Goal: Task Accomplishment & Management: Manage account settings

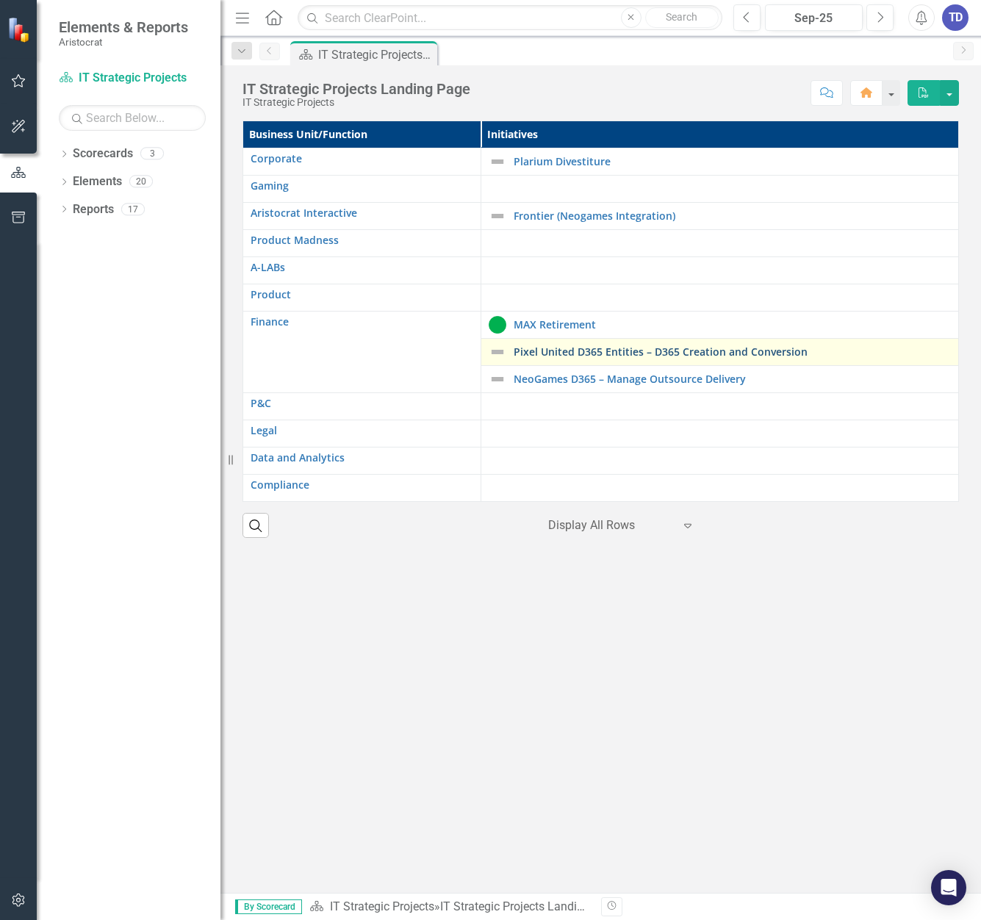
click at [557, 352] on link "Pixel United D365 Entities – D365 Creation and Conversion" at bounding box center [732, 351] width 437 height 11
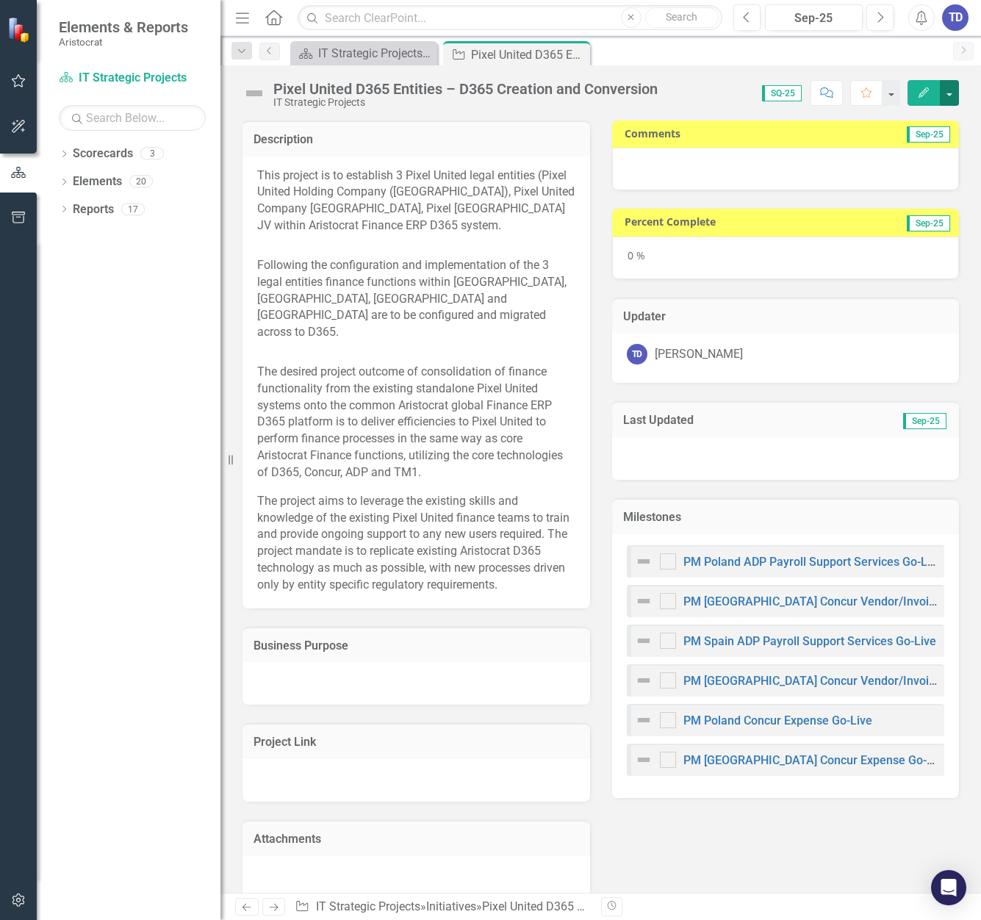
click at [953, 87] on button "button" at bounding box center [949, 93] width 19 height 26
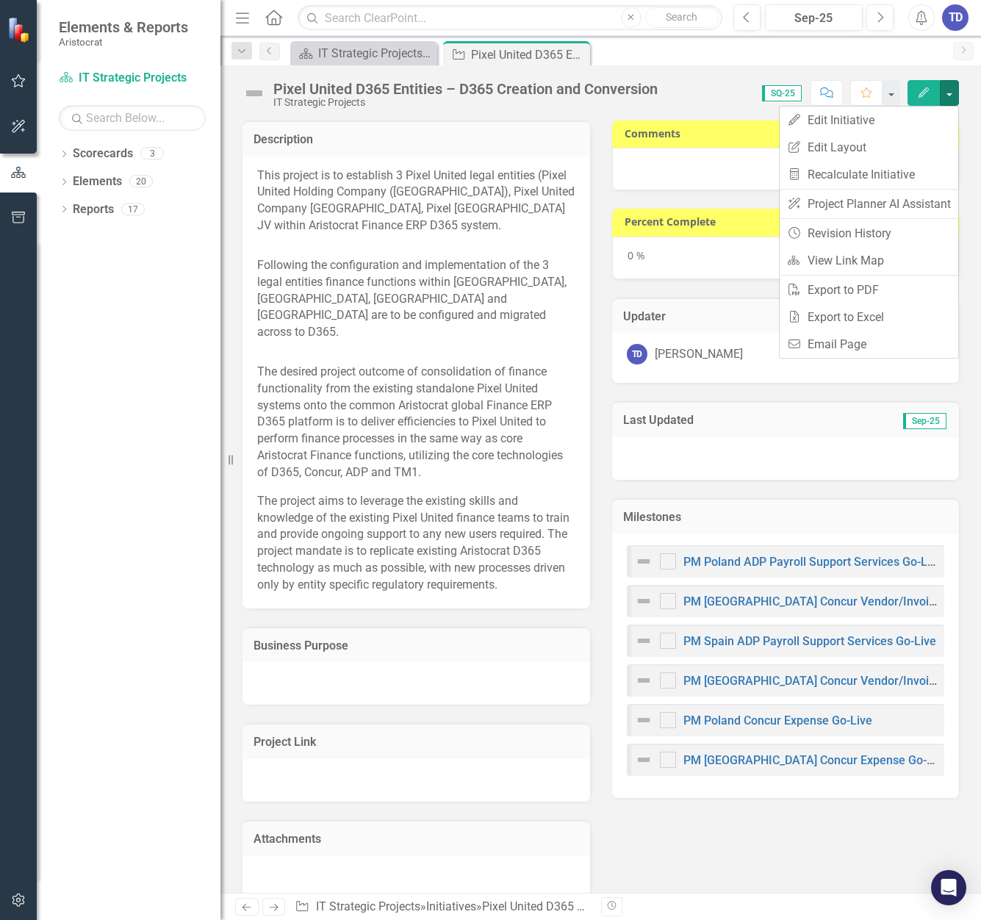
click at [923, 85] on button "Edit" at bounding box center [924, 93] width 32 height 26
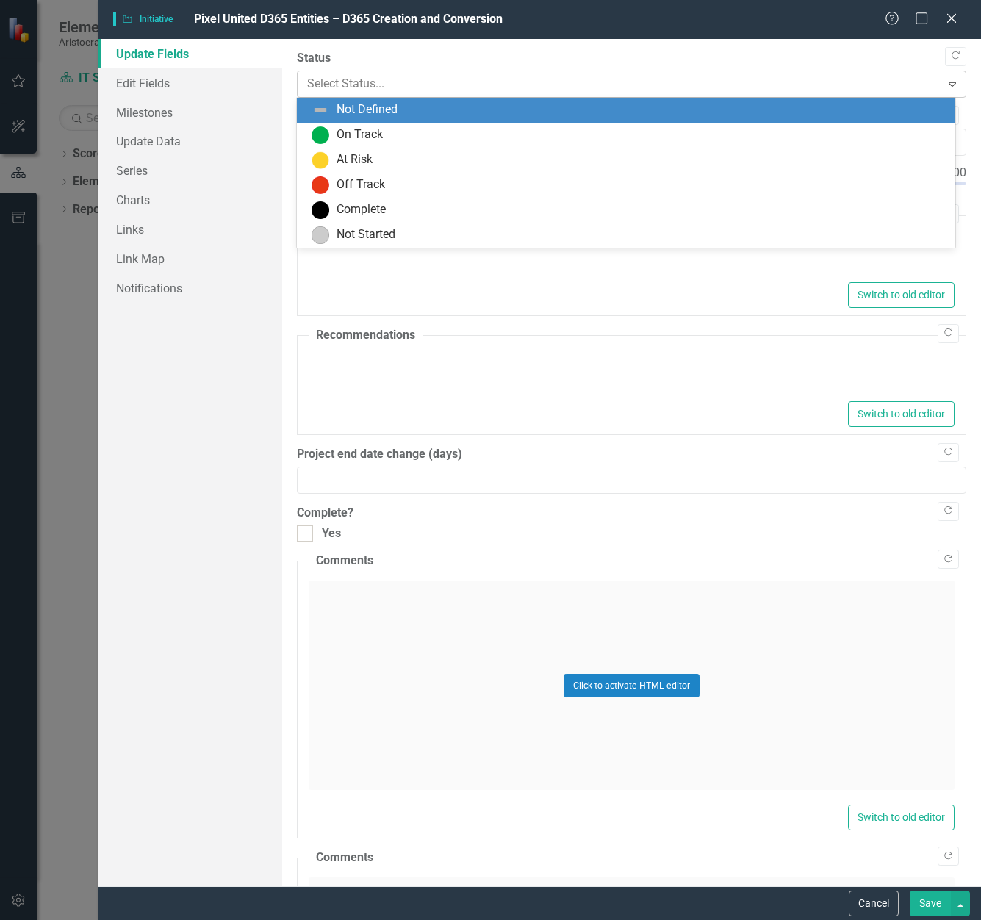
click at [404, 80] on div at bounding box center [619, 84] width 625 height 20
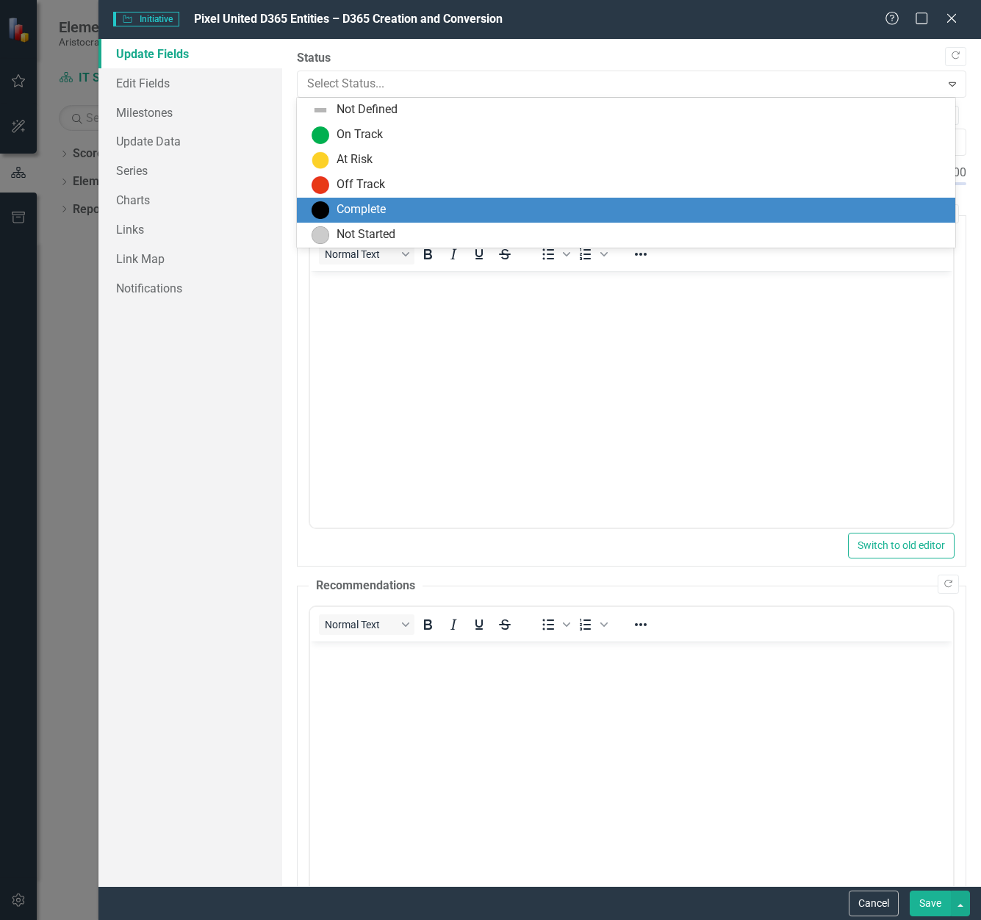
click at [384, 210] on div "Complete" at bounding box center [361, 209] width 49 height 17
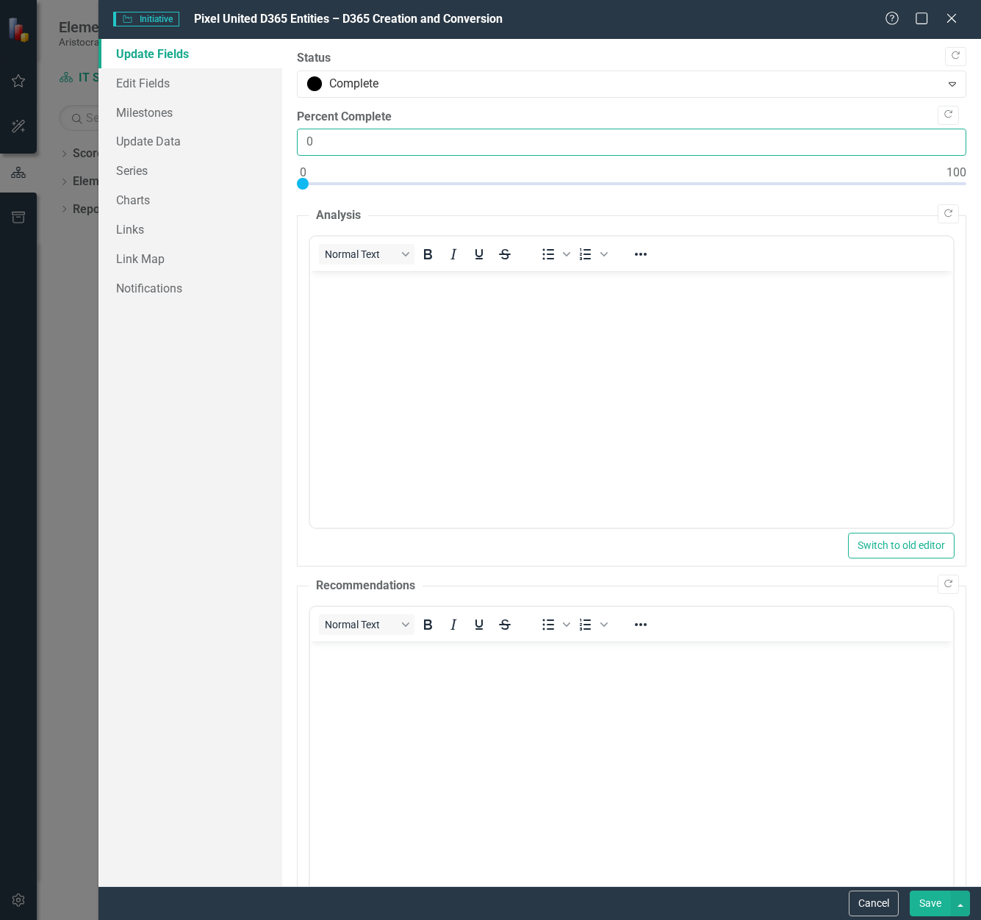
click at [359, 147] on input "0" at bounding box center [632, 142] width 670 height 27
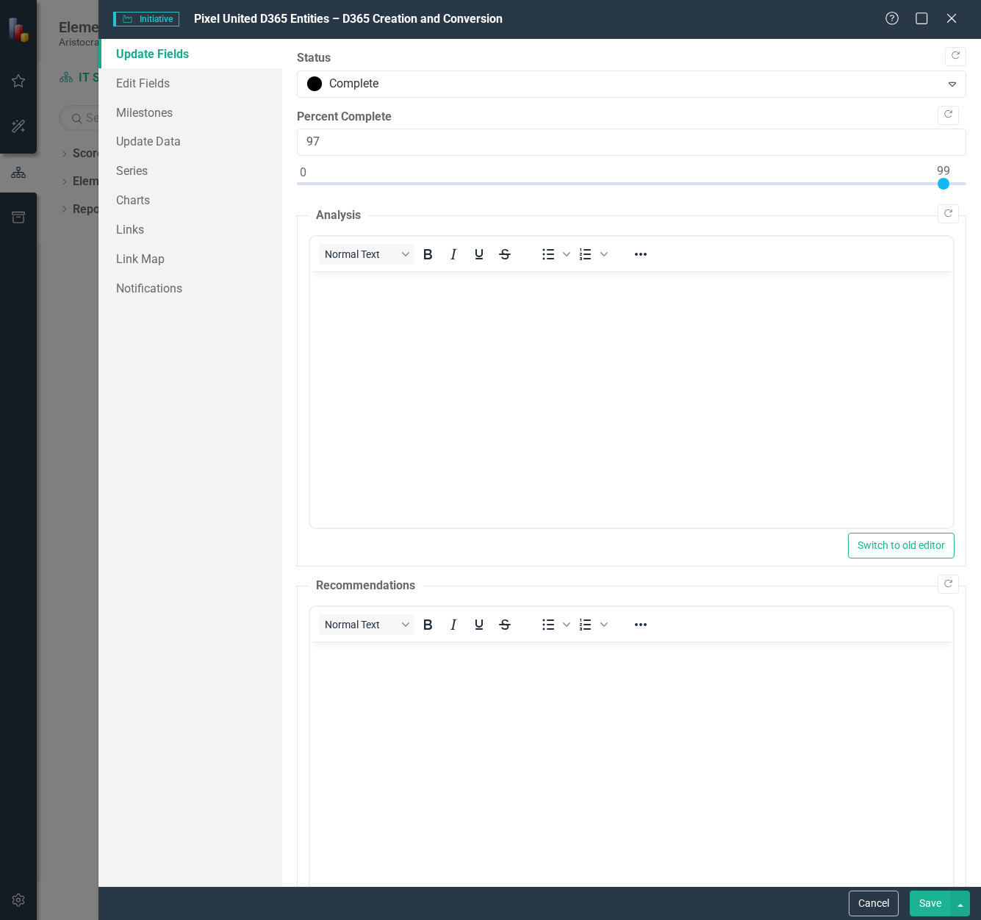
type input "100"
drag, startPoint x: 300, startPoint y: 181, endPoint x: 980, endPoint y: 242, distance: 682.7
click at [976, 240] on div ""Update" fields in ClearPoint are the fields that change from reporting period …" at bounding box center [632, 463] width 700 height 848
click at [927, 905] on button "Save" at bounding box center [930, 904] width 41 height 26
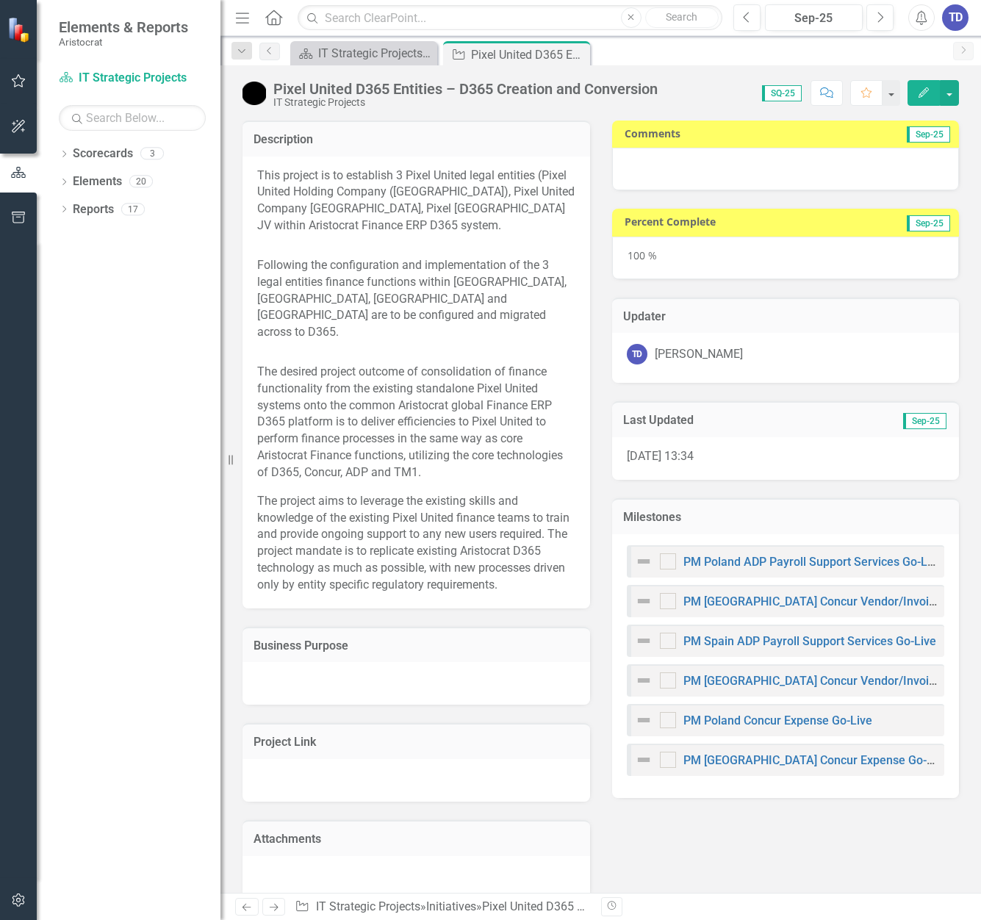
click at [926, 88] on icon "button" at bounding box center [924, 92] width 10 height 10
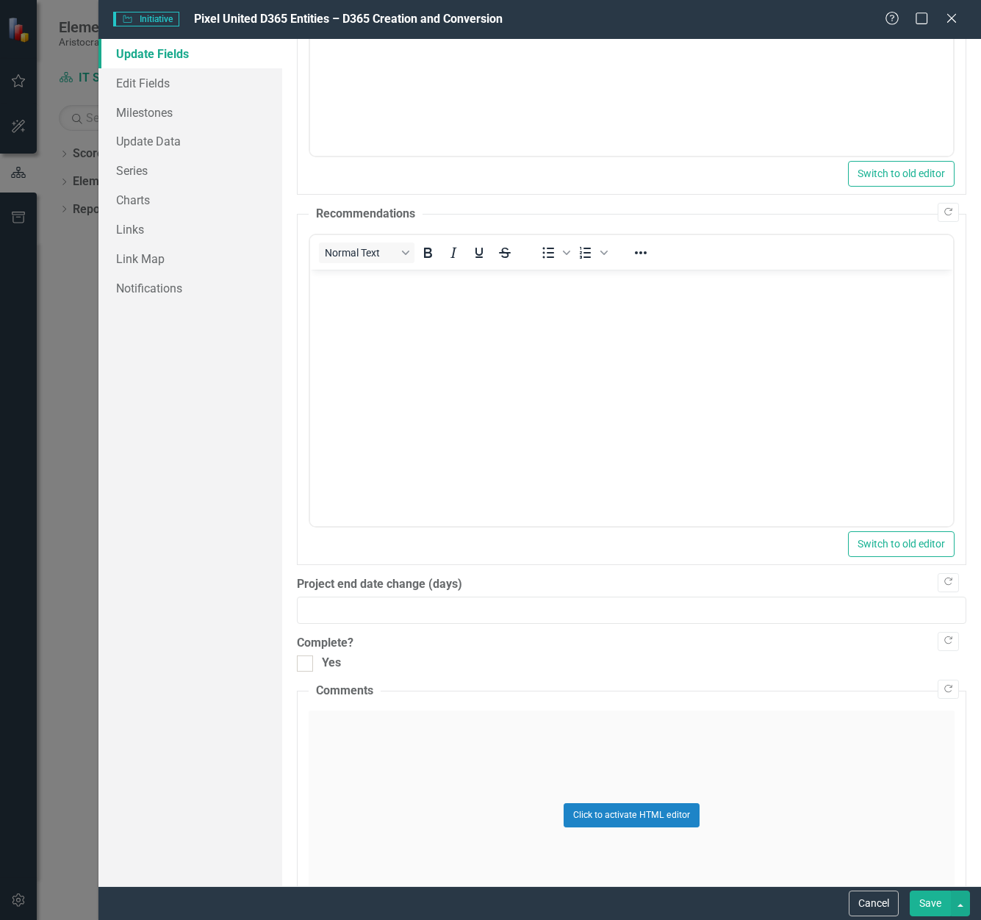
scroll to position [368, 0]
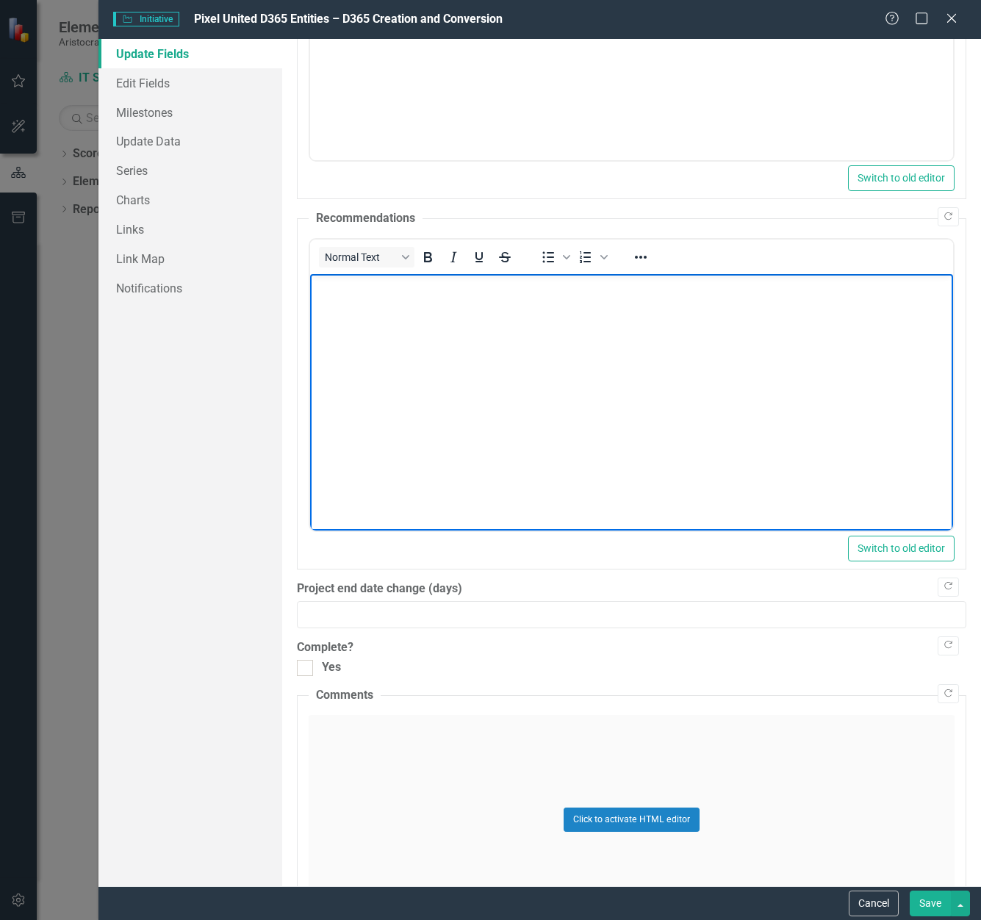
click at [439, 337] on body "Rich Text Area. Press ALT-0 for help." at bounding box center [631, 383] width 644 height 221
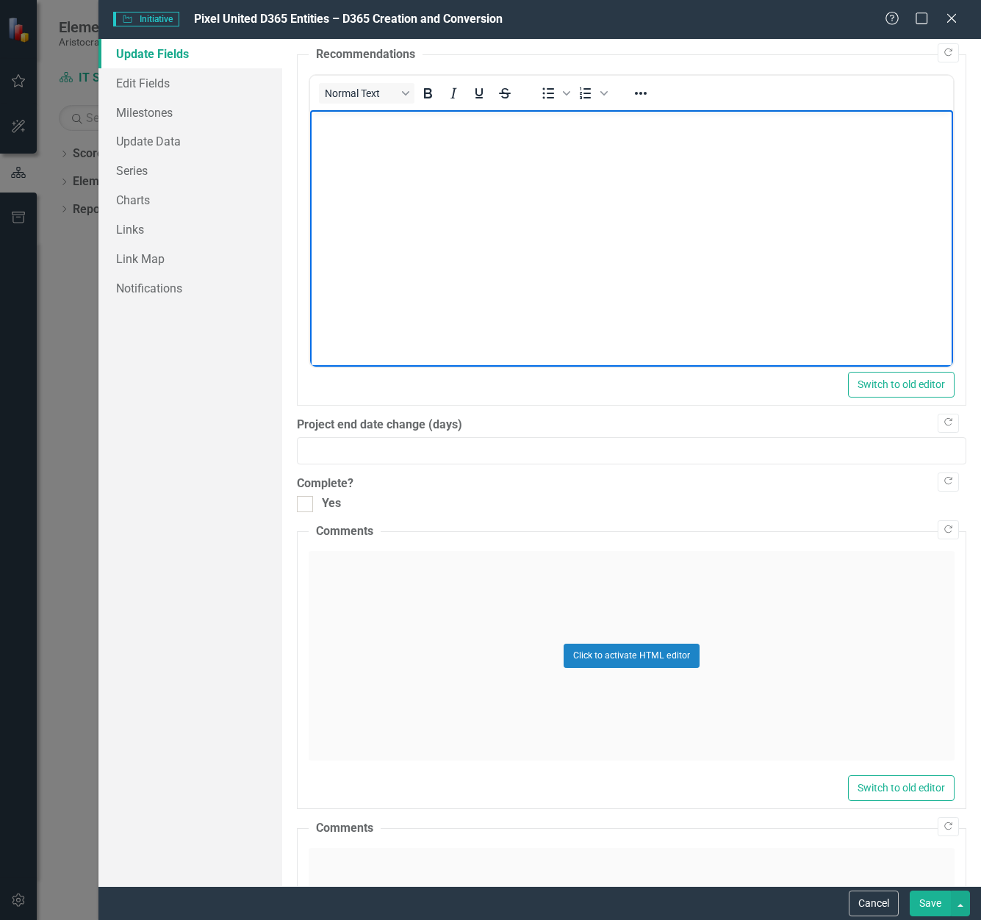
scroll to position [773, 0]
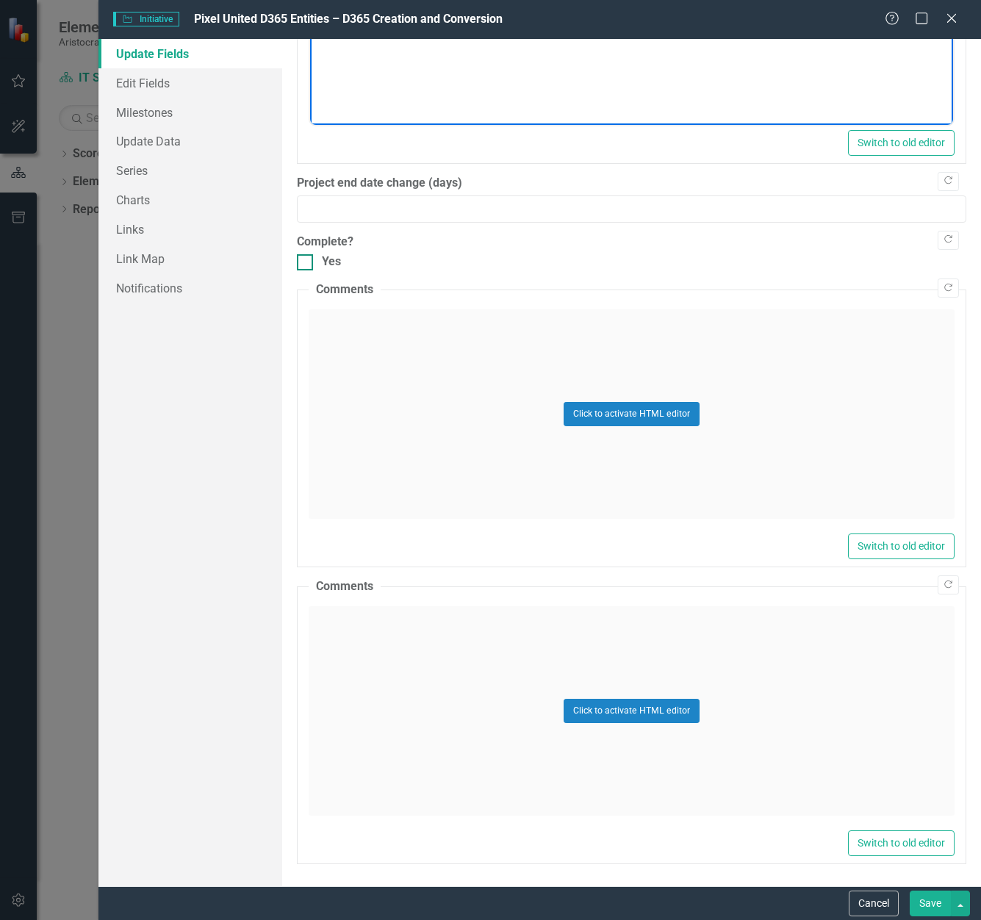
click at [299, 262] on input "Yes" at bounding box center [302, 259] width 10 height 10
checkbox input "true"
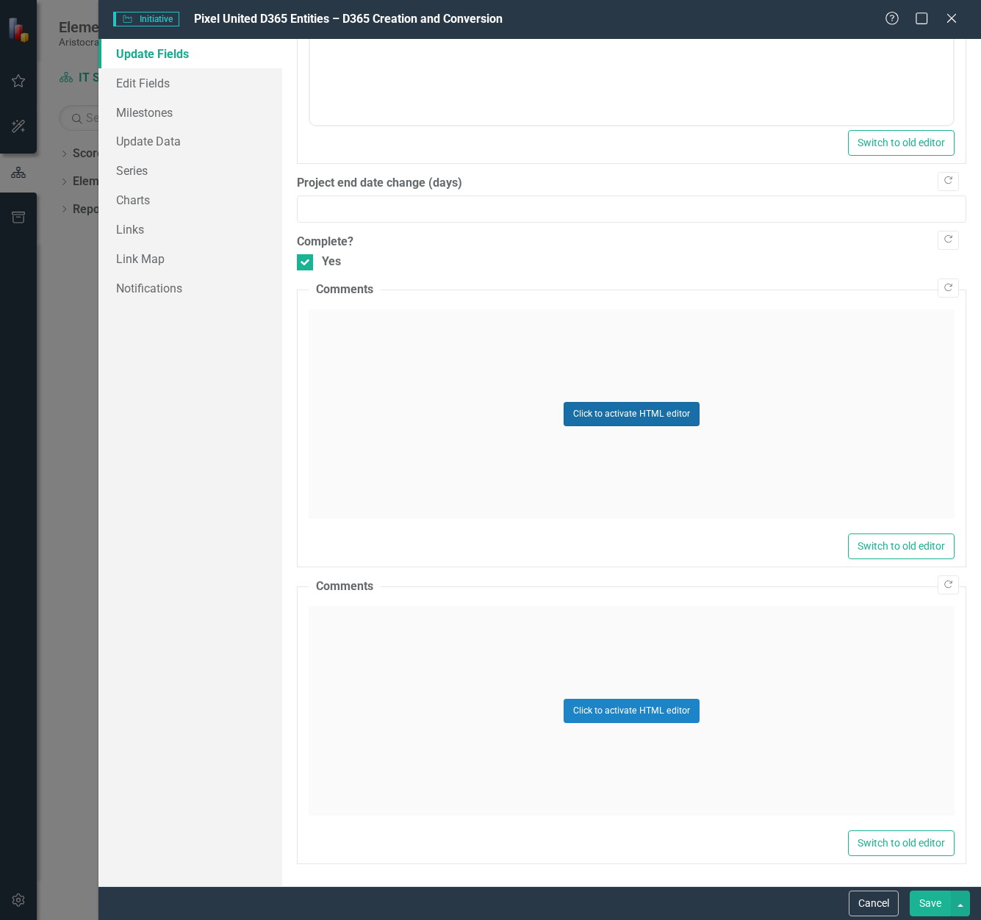
click at [642, 415] on button "Click to activate HTML editor" at bounding box center [632, 414] width 136 height 24
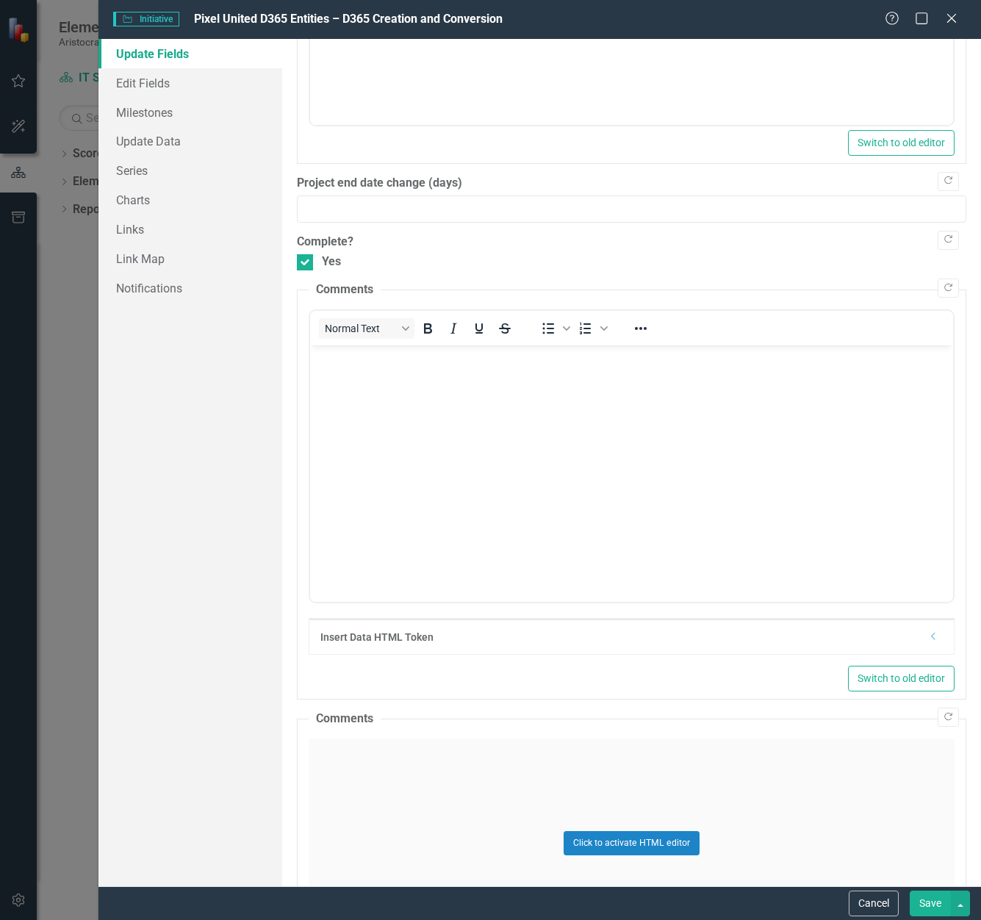
scroll to position [0, 0]
click at [520, 418] on body "Rich Text Area. Press ALT-0 for help." at bounding box center [631, 456] width 644 height 221
click at [930, 902] on button "Save" at bounding box center [930, 904] width 41 height 26
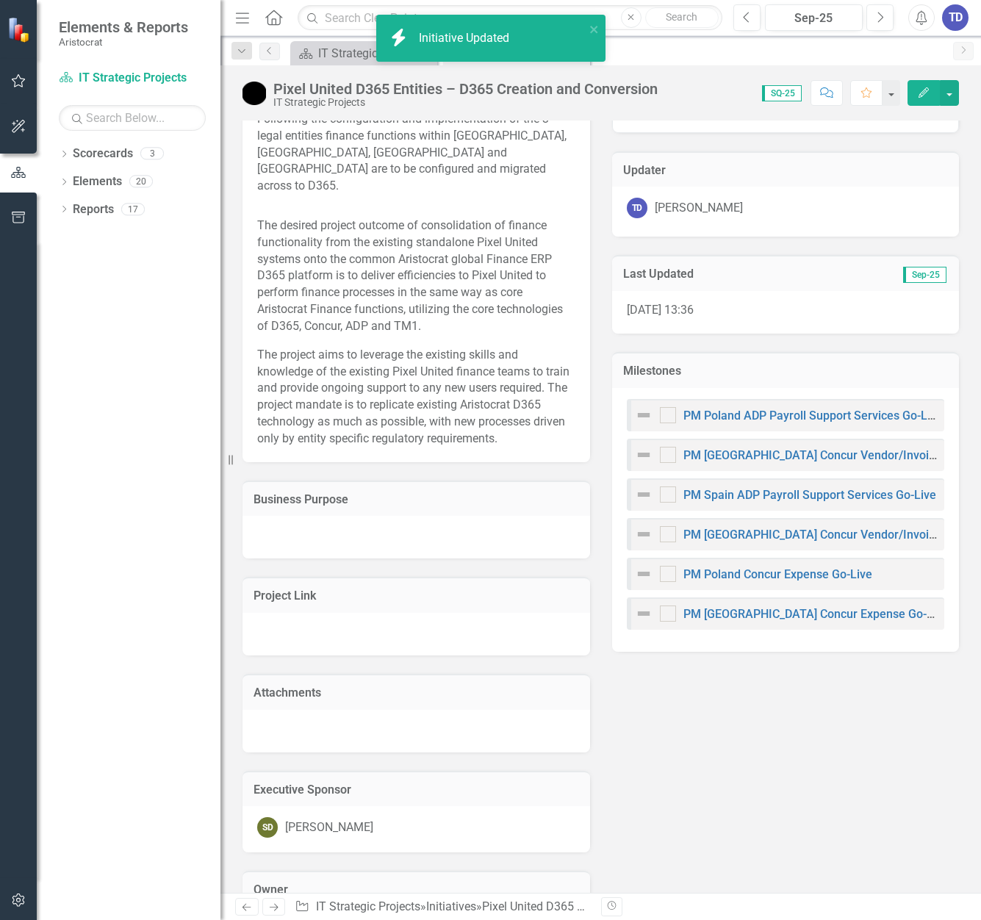
scroll to position [147, 0]
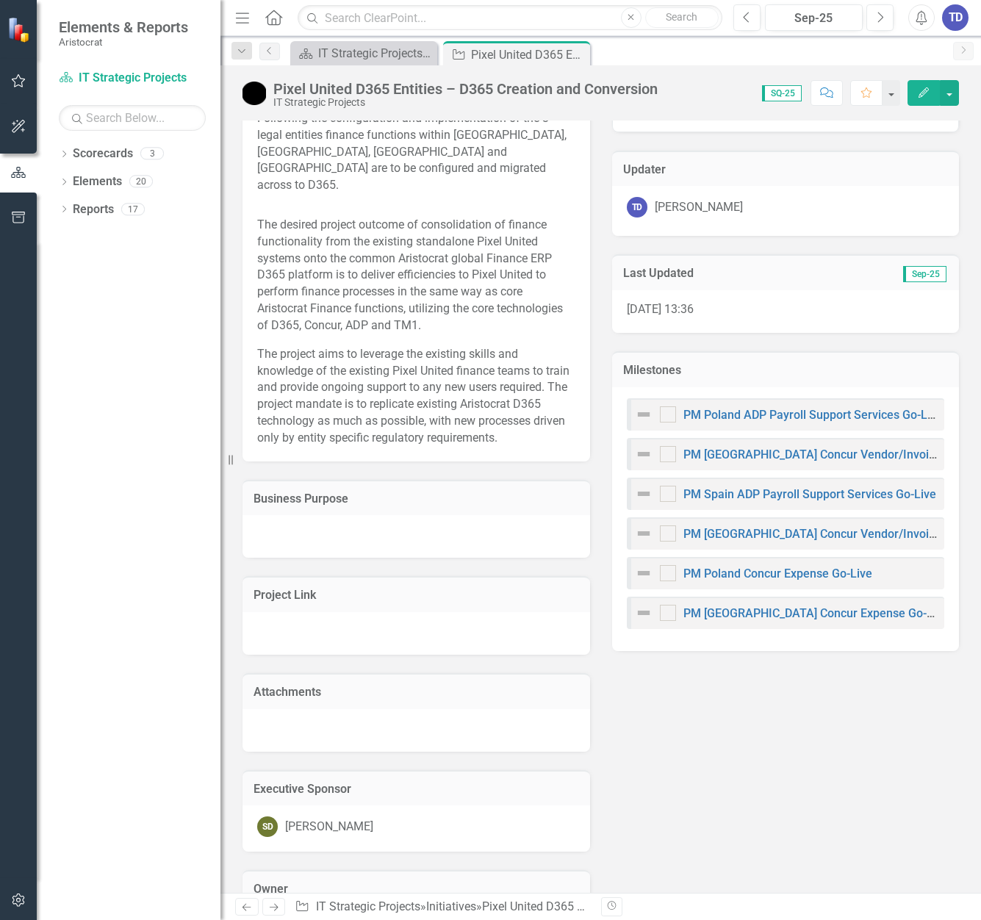
click at [632, 367] on h3 "Milestones" at bounding box center [786, 370] width 326 height 13
click at [954, 92] on button "button" at bounding box center [949, 93] width 19 height 26
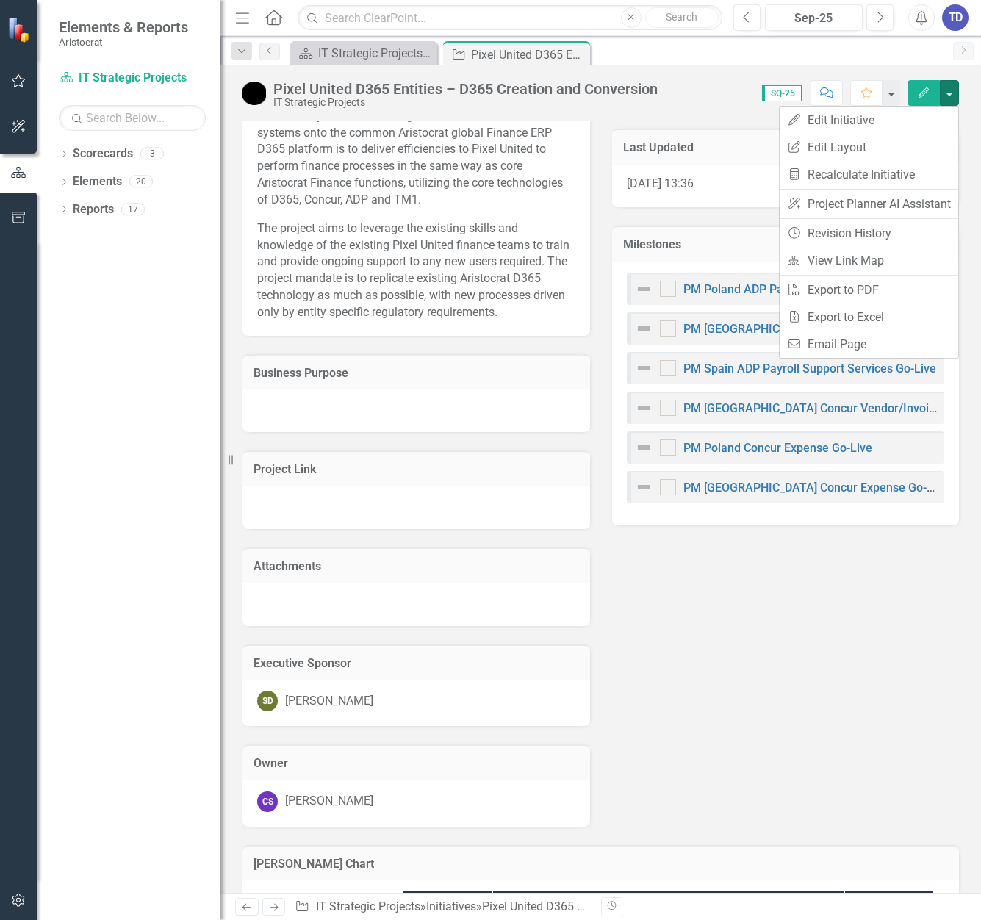
scroll to position [0, 0]
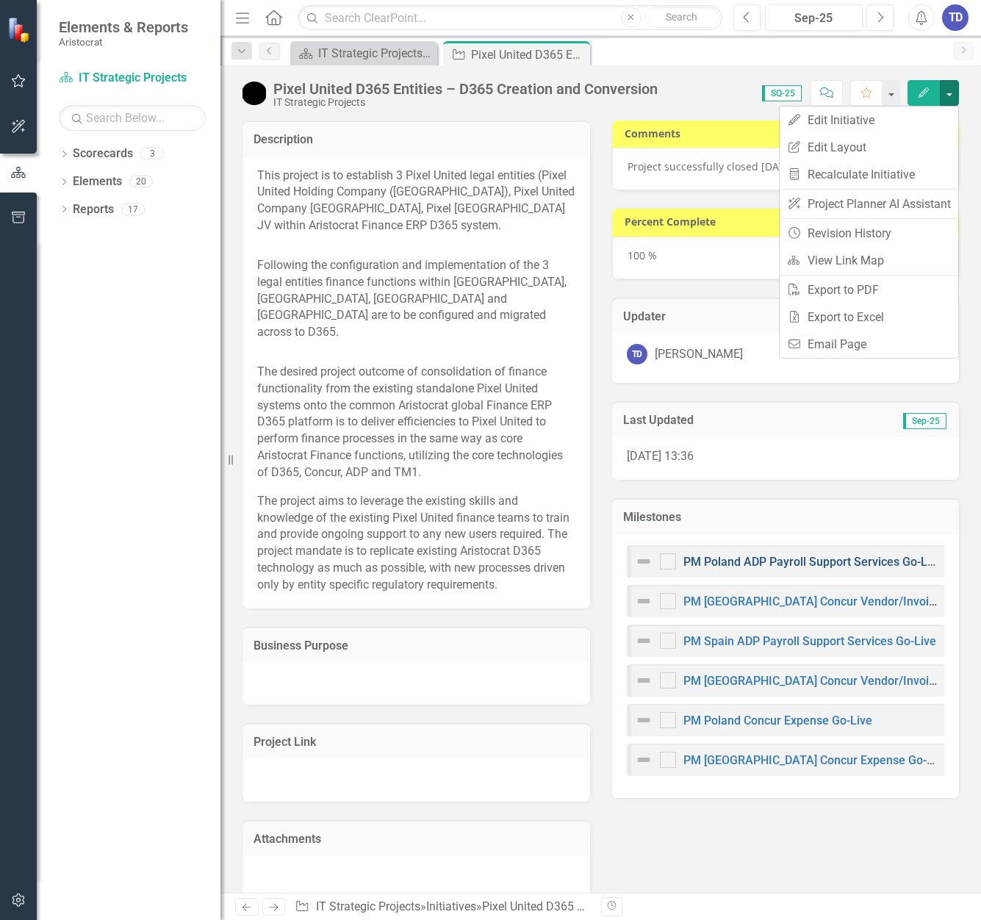
click at [729, 561] on link "PM Poland ADP Payroll Support Services Go-Live" at bounding box center [814, 562] width 260 height 14
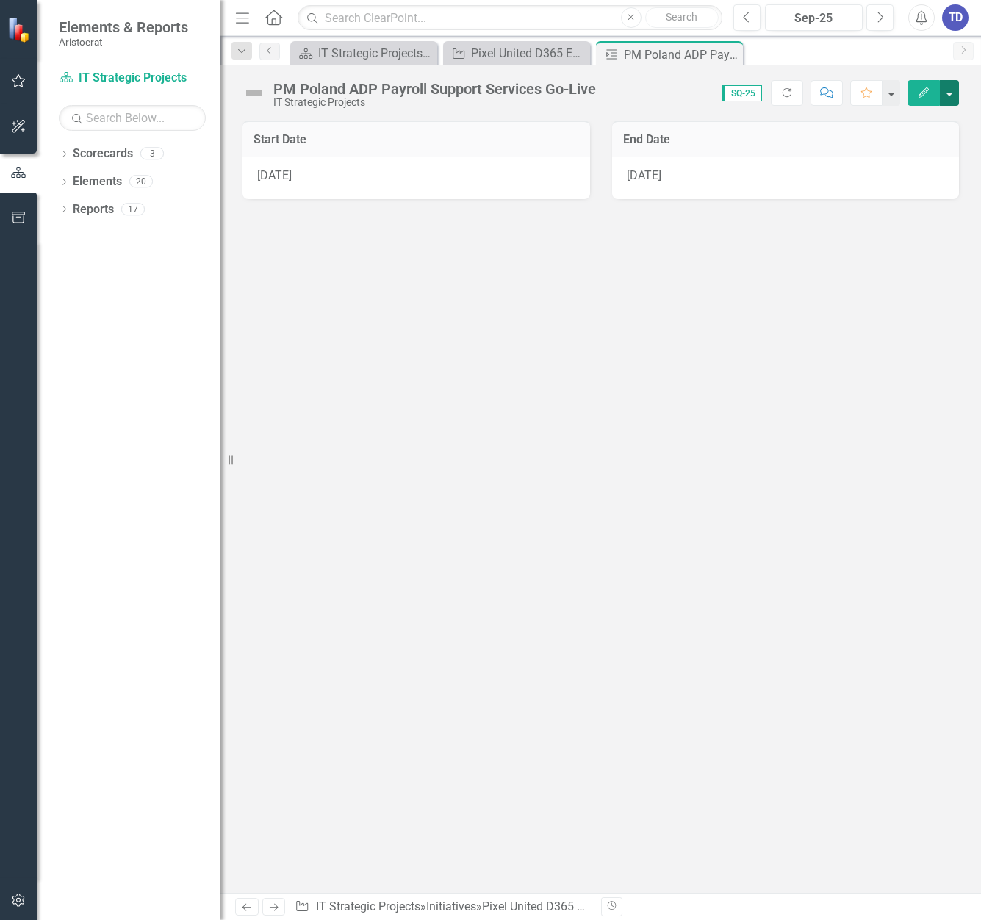
click at [953, 91] on button "button" at bounding box center [949, 93] width 19 height 26
click at [925, 120] on link "Edit Edit Milestone" at bounding box center [899, 120] width 119 height 27
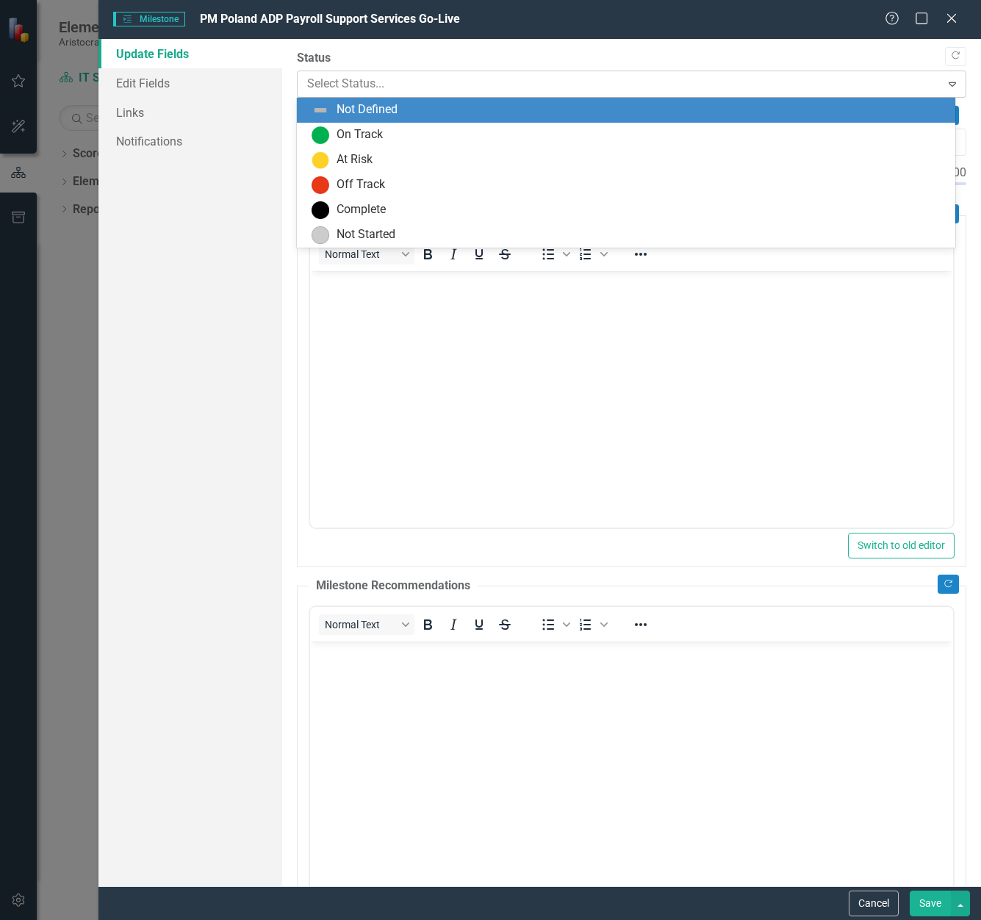
click at [377, 76] on div at bounding box center [619, 84] width 625 height 20
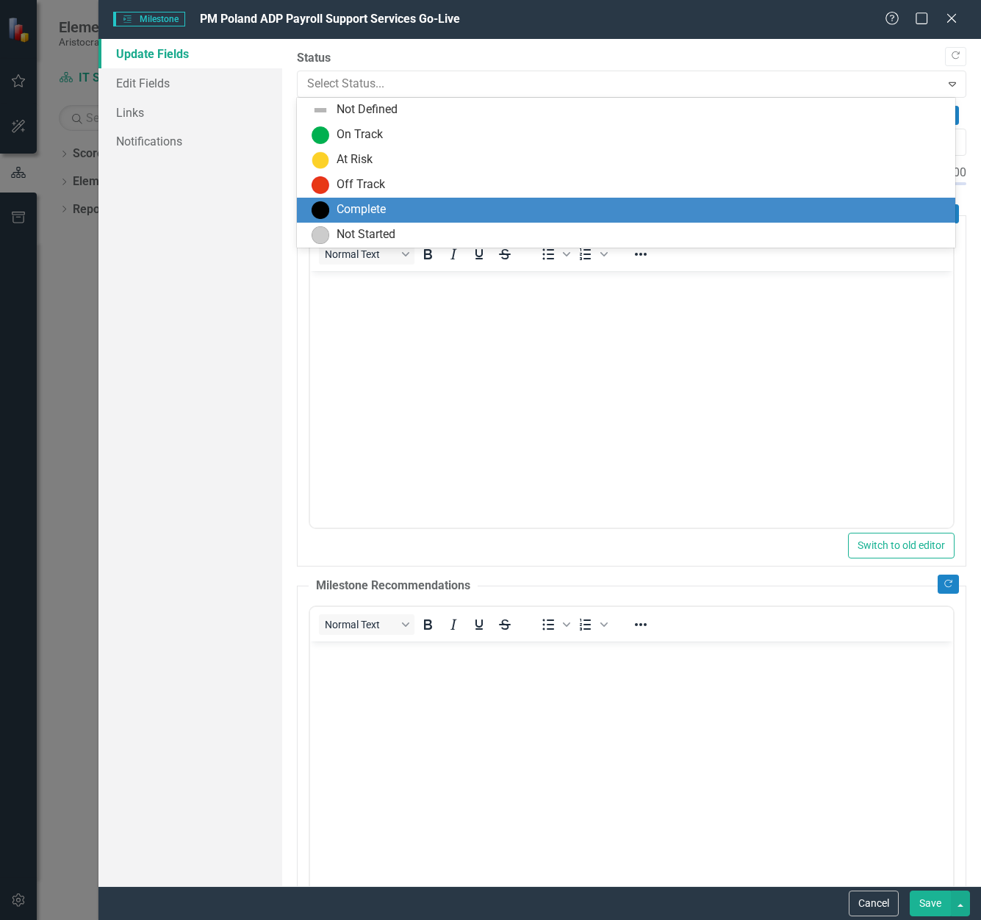
click at [351, 213] on div "Complete" at bounding box center [361, 209] width 49 height 17
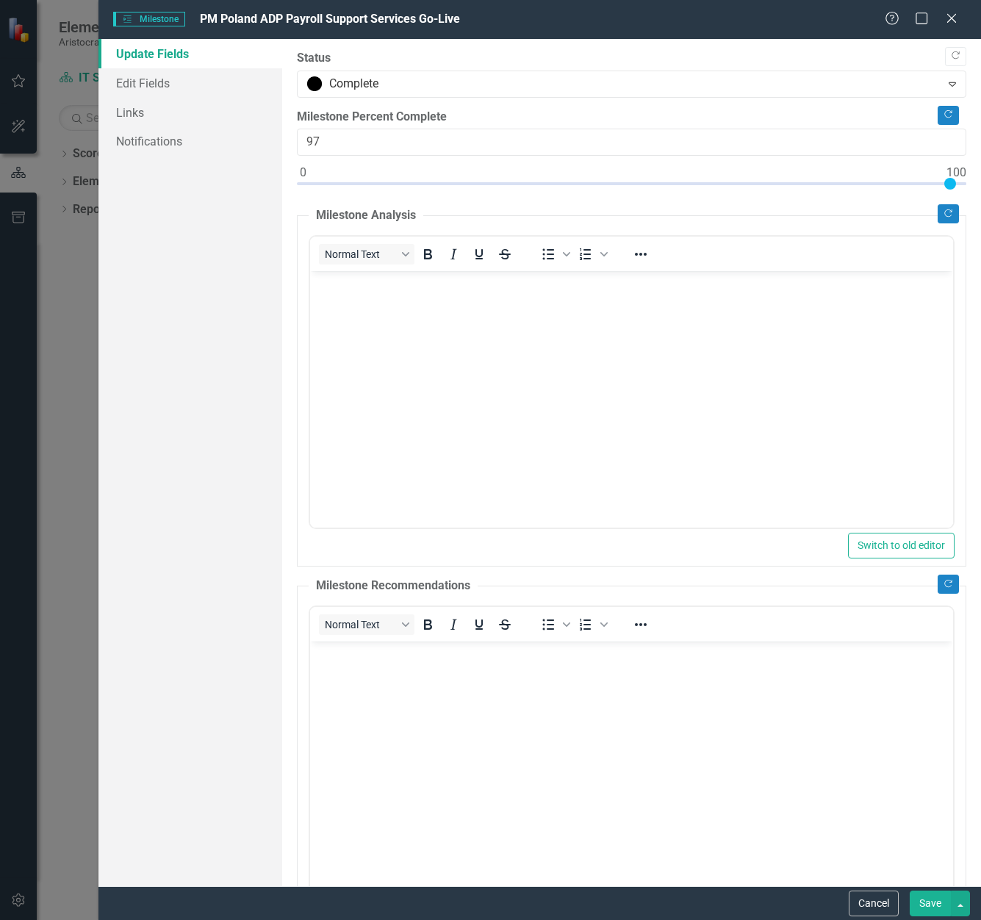
type input "100"
drag, startPoint x: 305, startPoint y: 182, endPoint x: 948, endPoint y: 429, distance: 688.1
click at [971, 165] on div ""Update" fields in ClearPoint are the fields that change from reporting period …" at bounding box center [632, 463] width 700 height 848
click at [923, 904] on button "Save" at bounding box center [930, 904] width 41 height 26
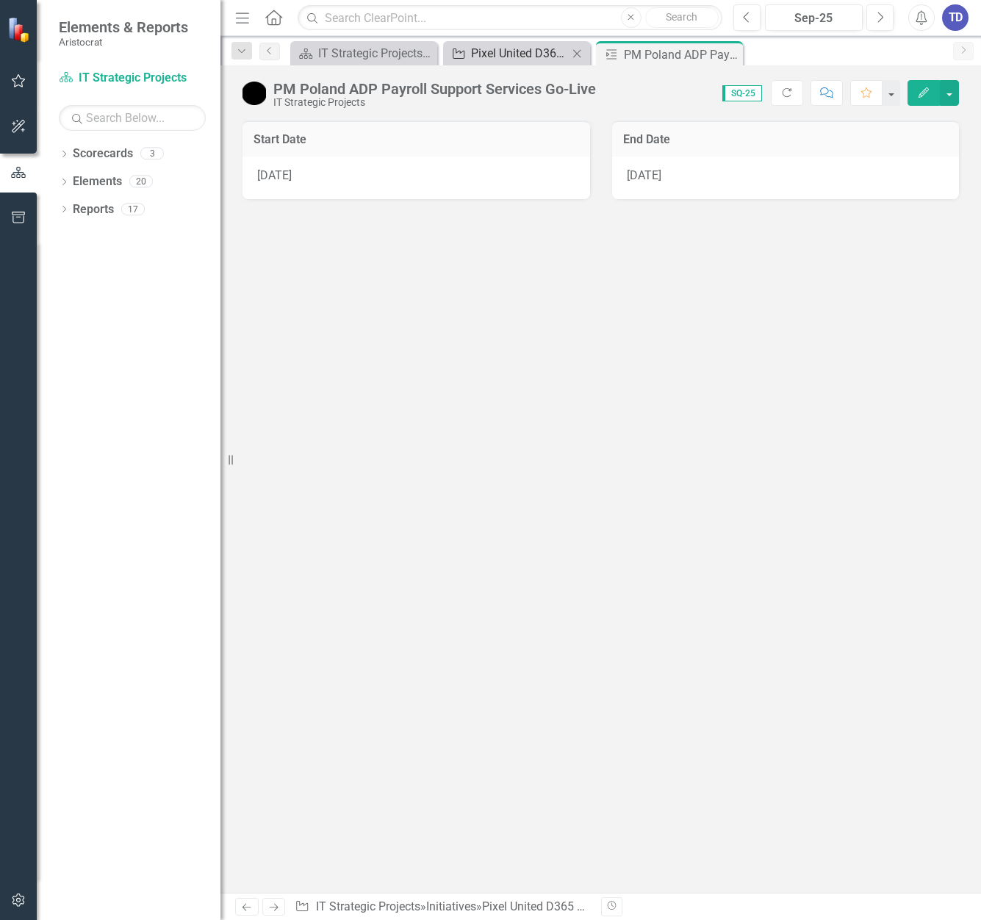
click at [559, 49] on div "Pixel United D365 Entities – D365 Creation and Conversion" at bounding box center [519, 53] width 97 height 18
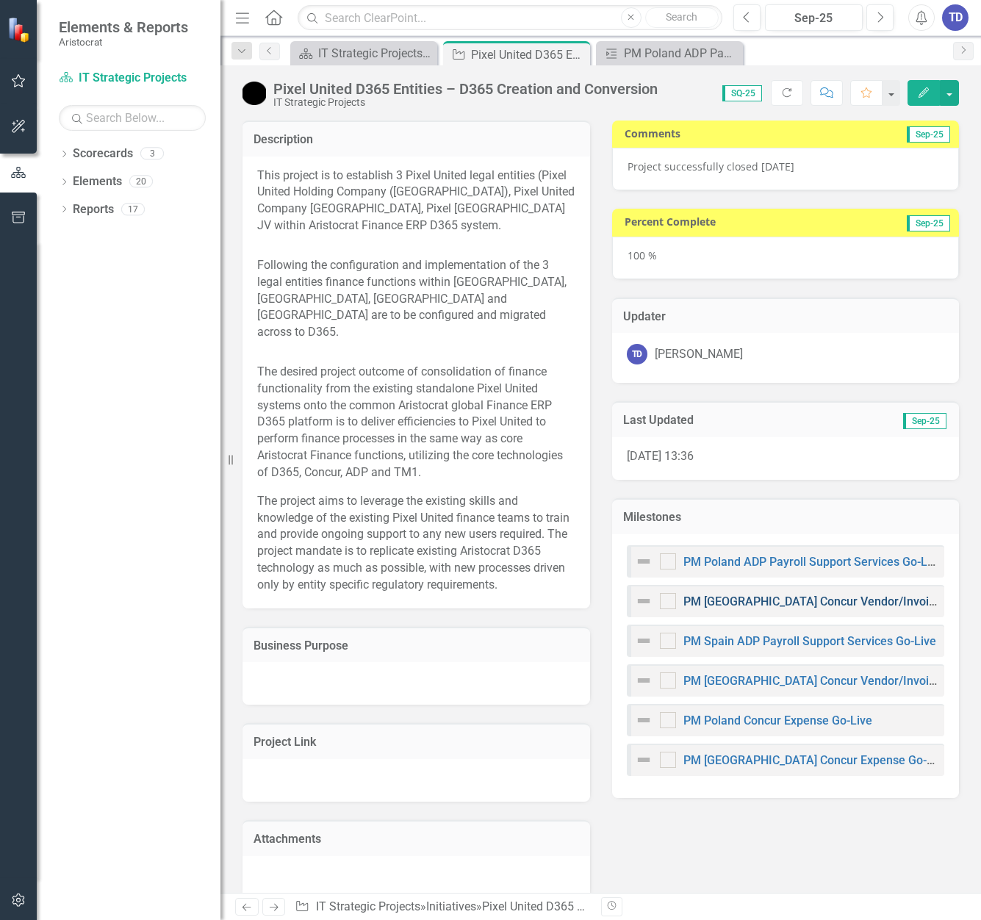
click at [777, 601] on link "PM [GEOGRAPHIC_DATA] Concur Vendor/Invoice Go-Live" at bounding box center [834, 602] width 301 height 14
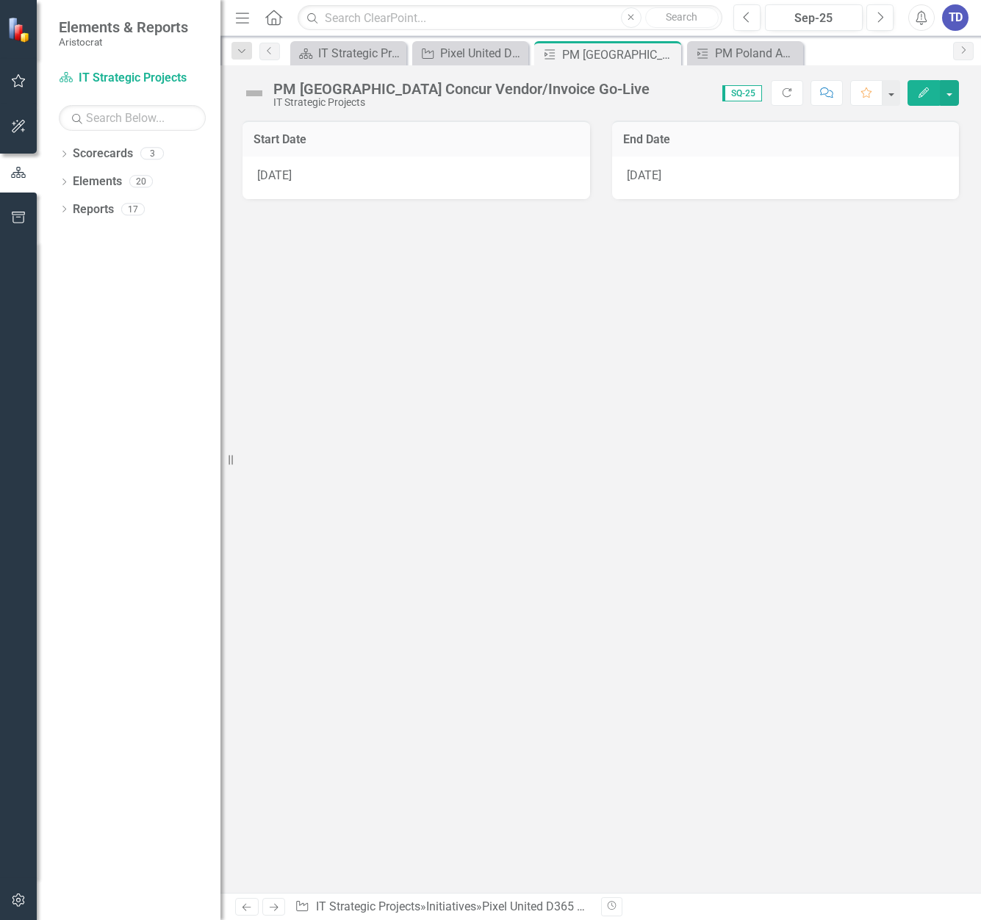
click at [932, 90] on button "Edit" at bounding box center [924, 93] width 32 height 26
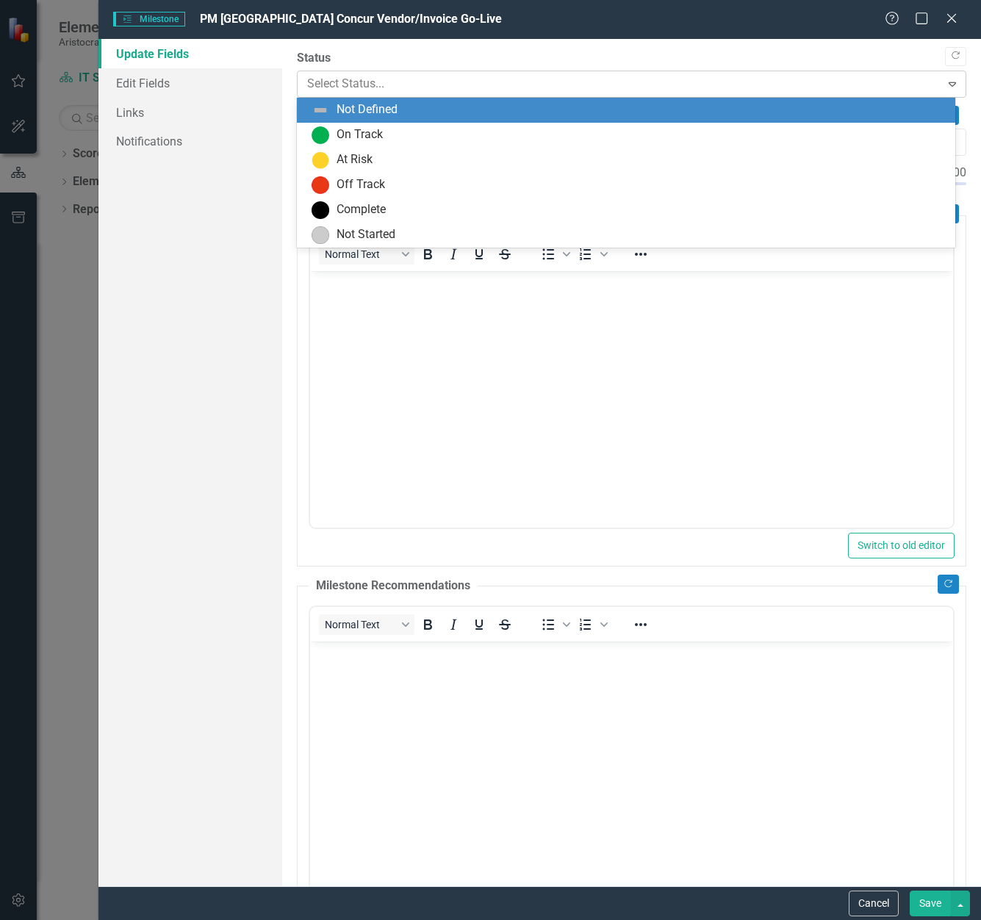
click at [365, 74] on div at bounding box center [619, 84] width 625 height 20
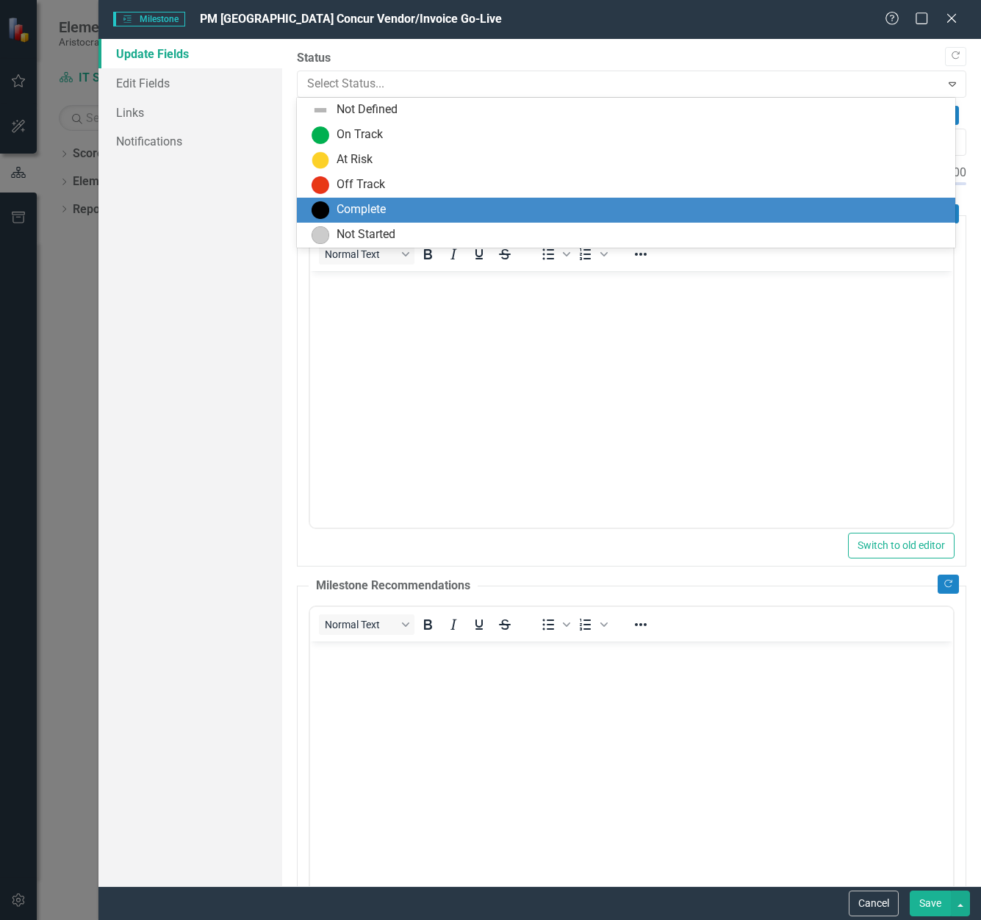
click at [351, 210] on div "Complete" at bounding box center [361, 209] width 49 height 17
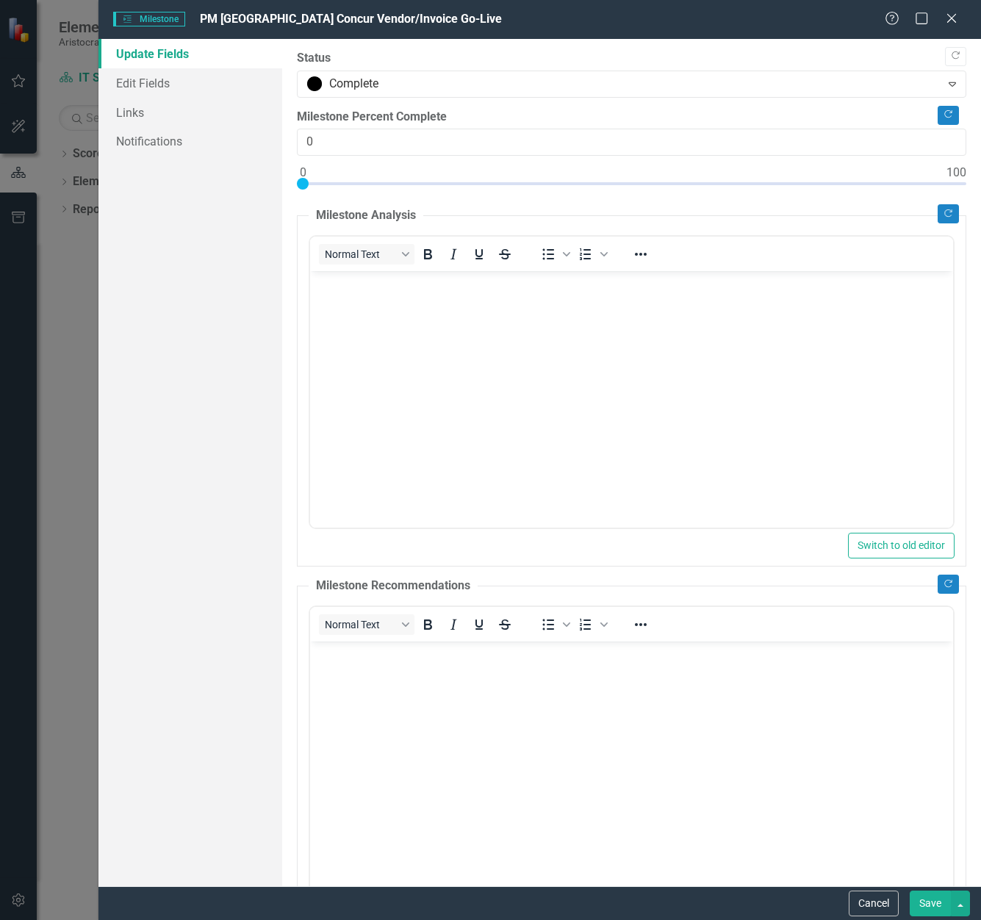
drag, startPoint x: 303, startPoint y: 191, endPoint x: 298, endPoint y: 180, distance: 11.9
click at [299, 181] on div at bounding box center [632, 187] width 670 height 18
type input "100"
drag, startPoint x: 301, startPoint y: 181, endPoint x: 1221, endPoint y: 171, distance: 919.7
click at [981, 171] on html "Elements & Reports Aristocrat Scorecard IT Strategic Projects Search Dropdown S…" at bounding box center [490, 460] width 981 height 920
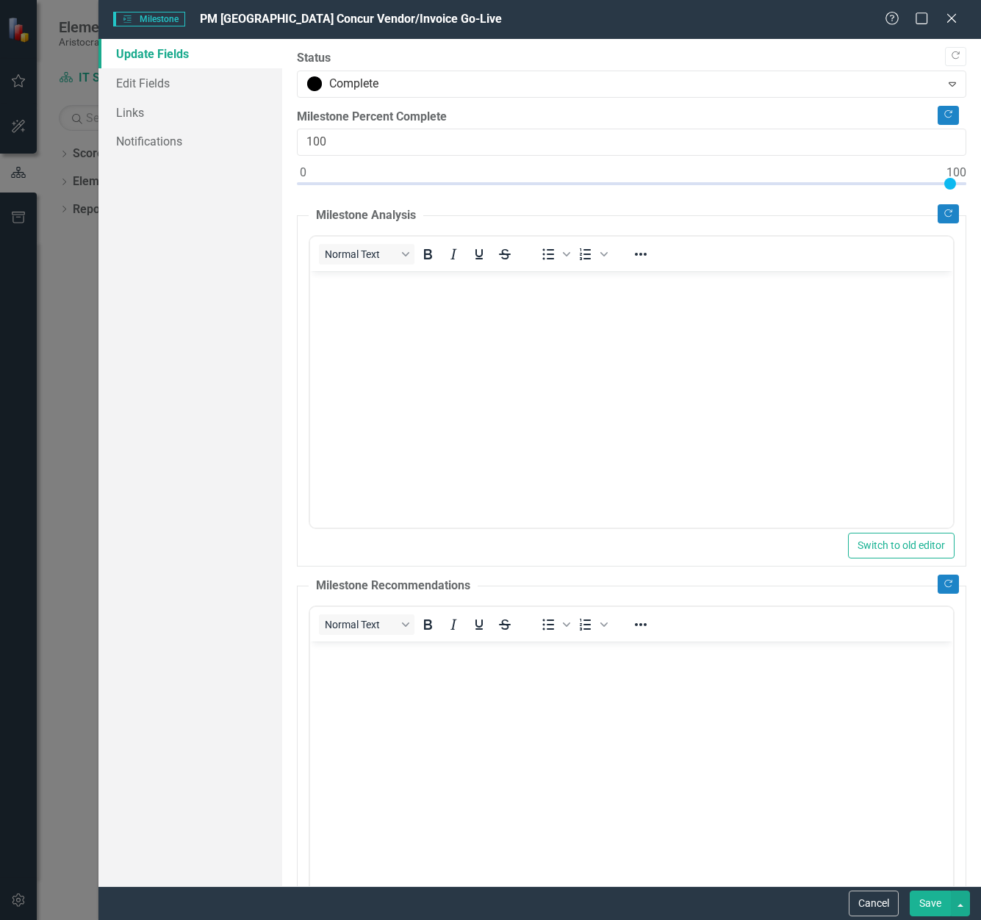
click at [936, 899] on button "Save" at bounding box center [930, 904] width 41 height 26
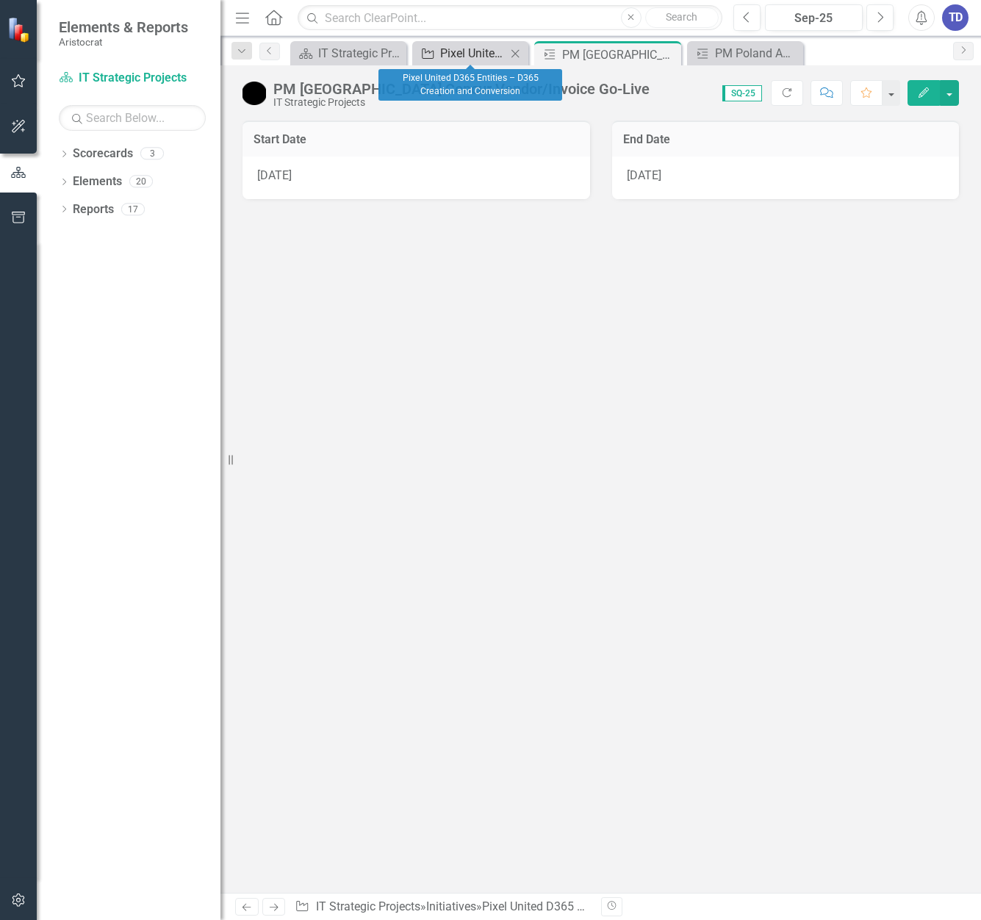
click at [451, 56] on div "Pixel United D365 Entities – D365 Creation and Conversion" at bounding box center [473, 53] width 66 height 18
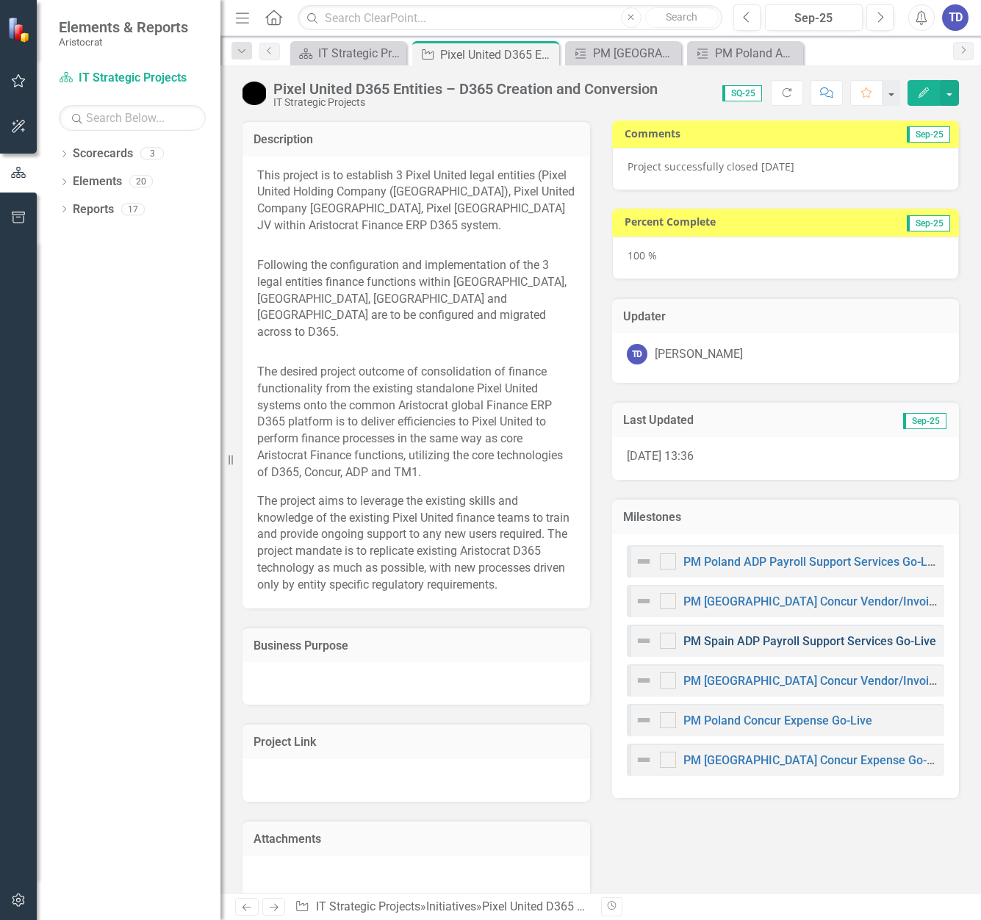
click at [710, 645] on link "PM Spain ADP Payroll Support Services Go-Live" at bounding box center [810, 641] width 253 height 14
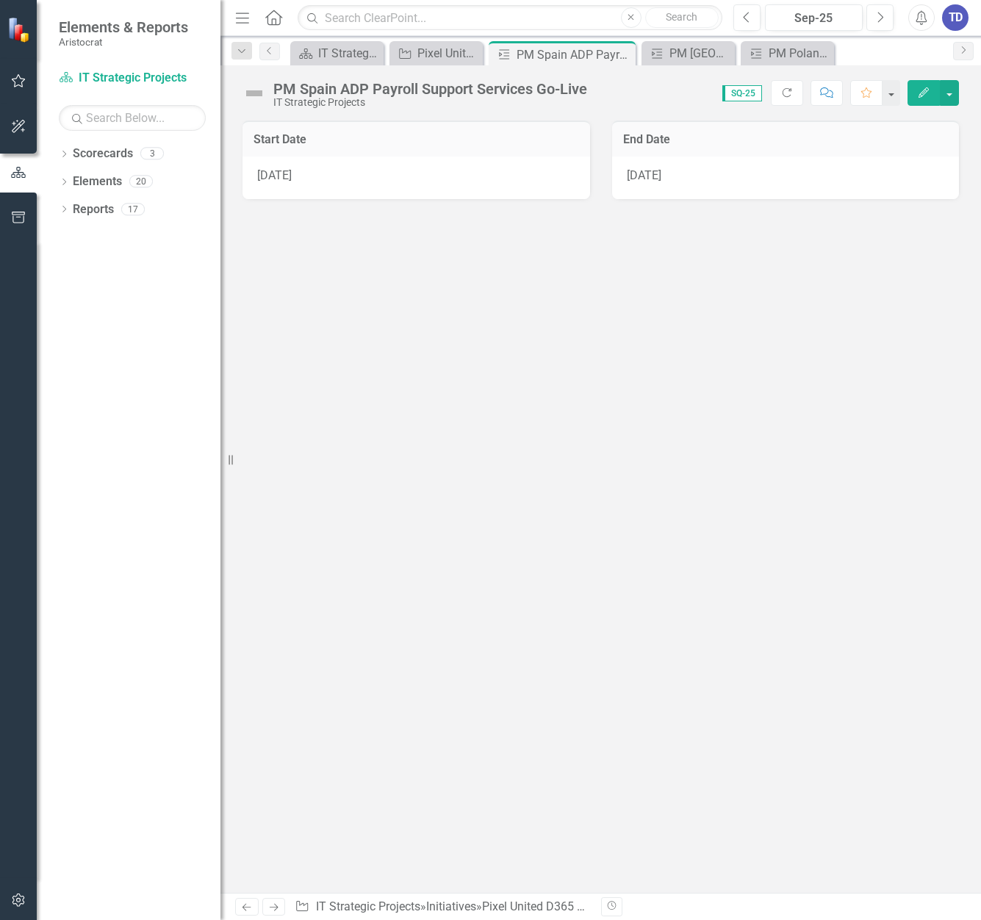
click at [925, 87] on icon "Edit" at bounding box center [923, 92] width 13 height 10
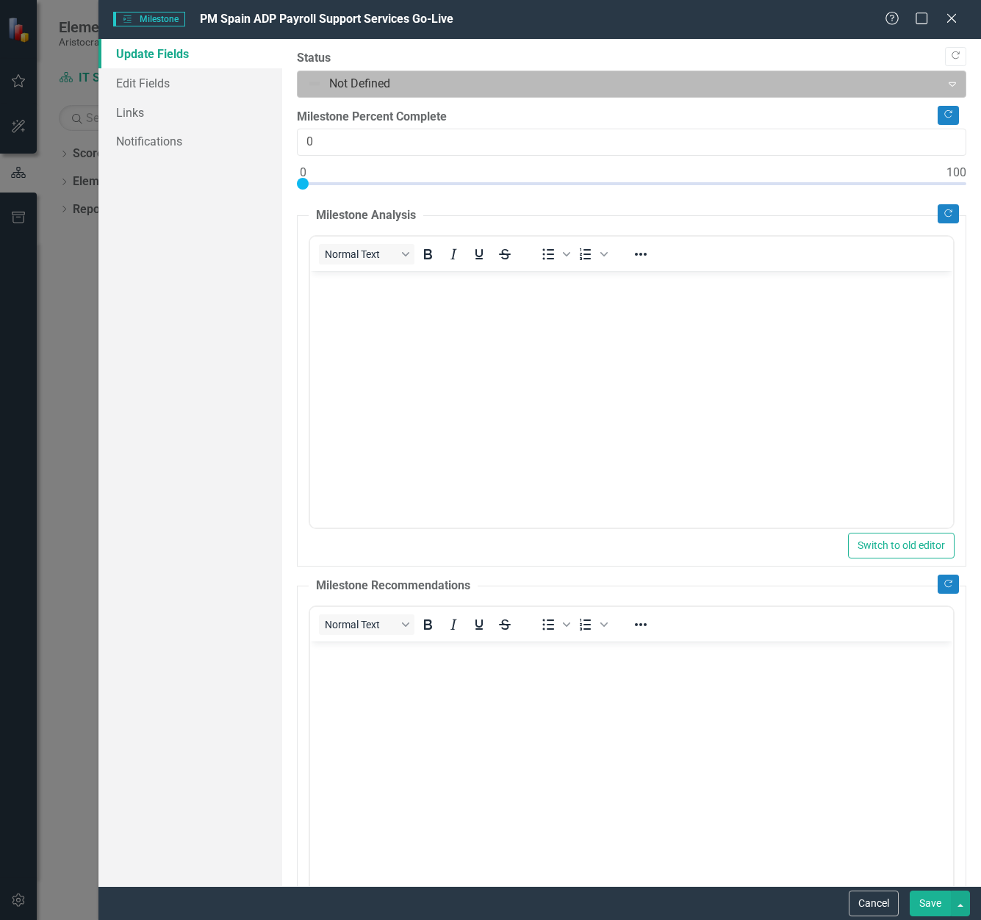
click at [373, 86] on div at bounding box center [619, 84] width 625 height 20
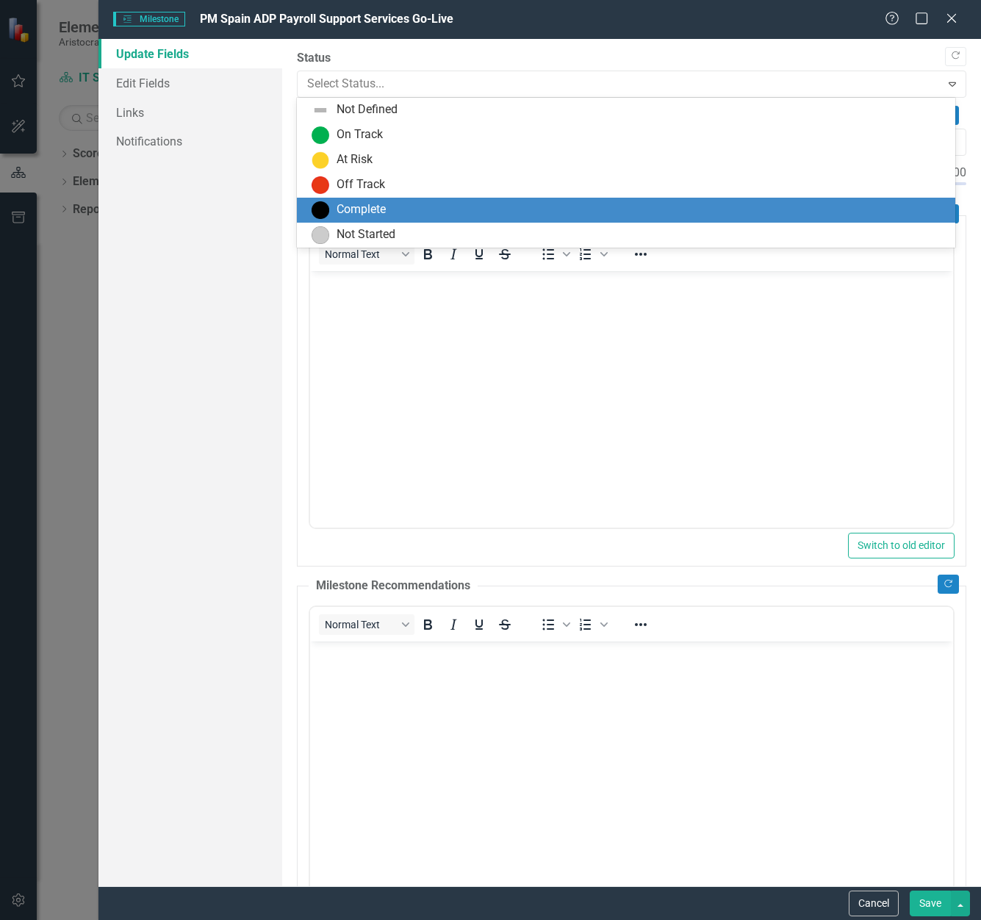
drag, startPoint x: 332, startPoint y: 210, endPoint x: 326, endPoint y: 186, distance: 25.1
click at [332, 210] on div "Complete" at bounding box center [630, 210] width 636 height 18
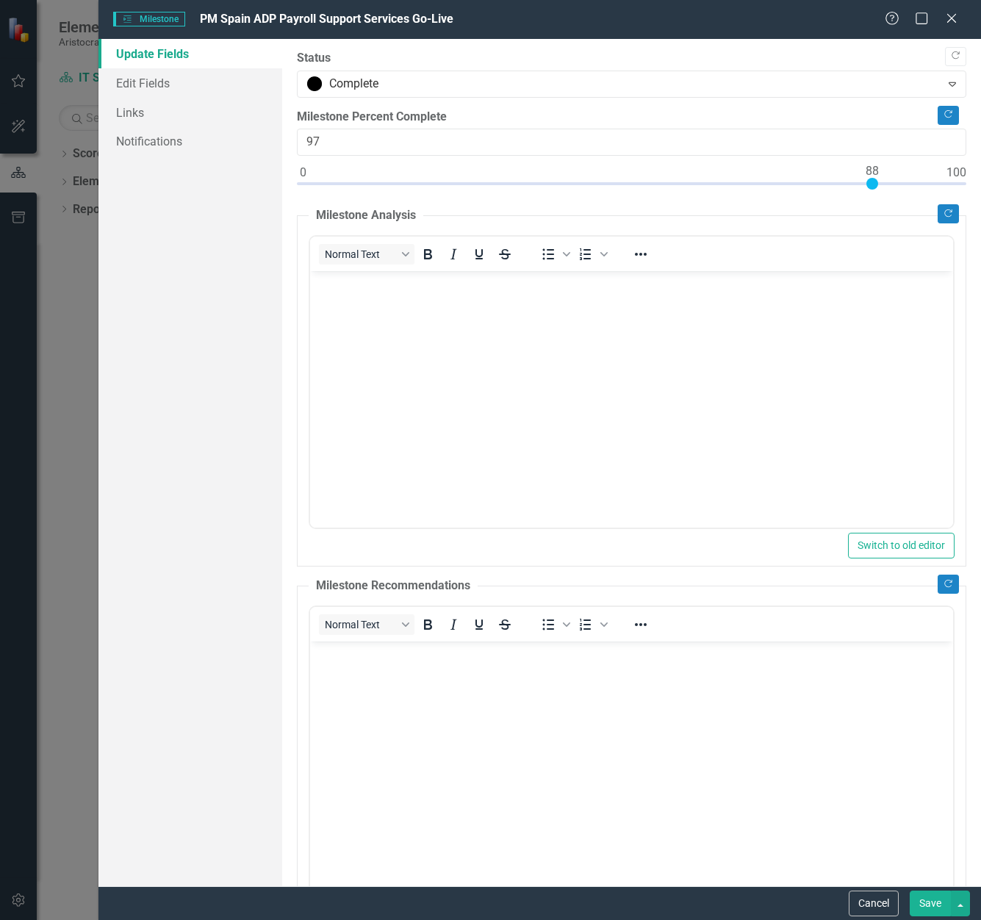
type input "100"
drag, startPoint x: 300, startPoint y: 181, endPoint x: 959, endPoint y: 268, distance: 665.1
click at [957, 207] on div ""Update" fields in ClearPoint are the fields that change from reporting period …" at bounding box center [632, 463] width 700 height 848
click at [926, 902] on button "Save" at bounding box center [930, 904] width 41 height 26
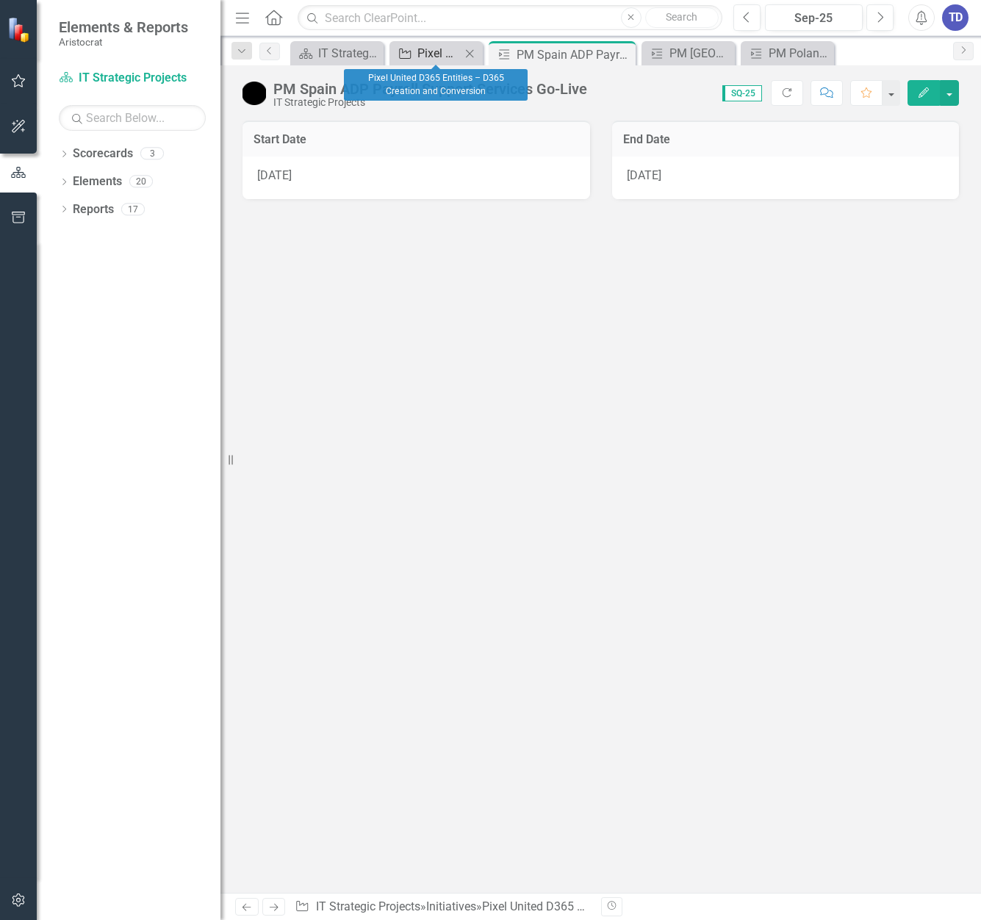
click at [448, 54] on div "Pixel United D365 Entities – D365 Creation and Conversion" at bounding box center [439, 53] width 43 height 18
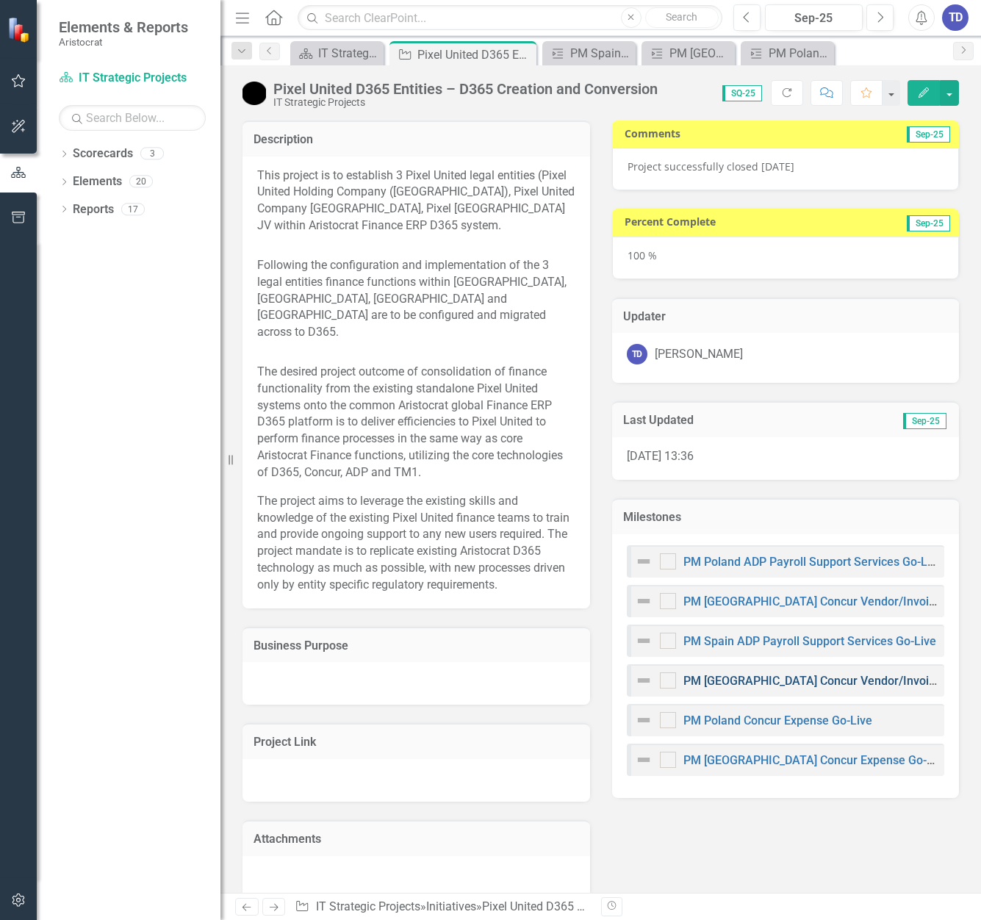
click at [788, 681] on link "PM [GEOGRAPHIC_DATA] Concur Vendor/Invoice Go-Live" at bounding box center [834, 681] width 301 height 14
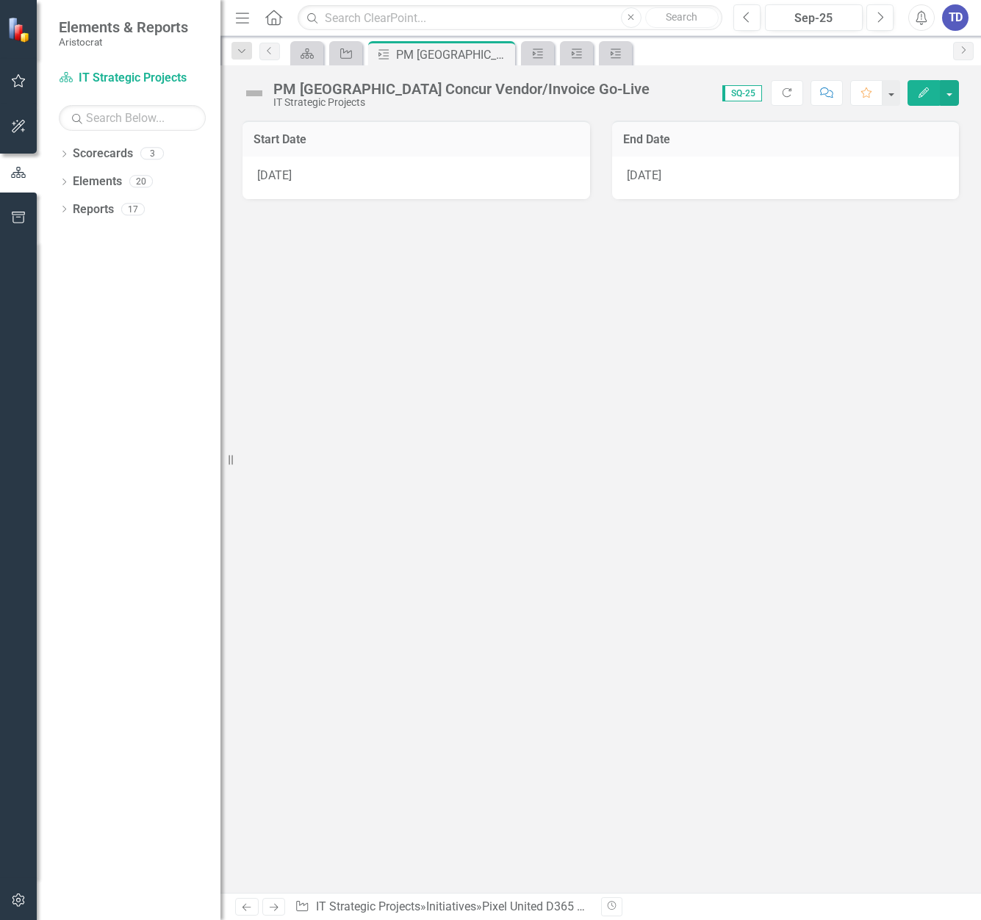
click at [930, 83] on button "Edit" at bounding box center [924, 93] width 32 height 26
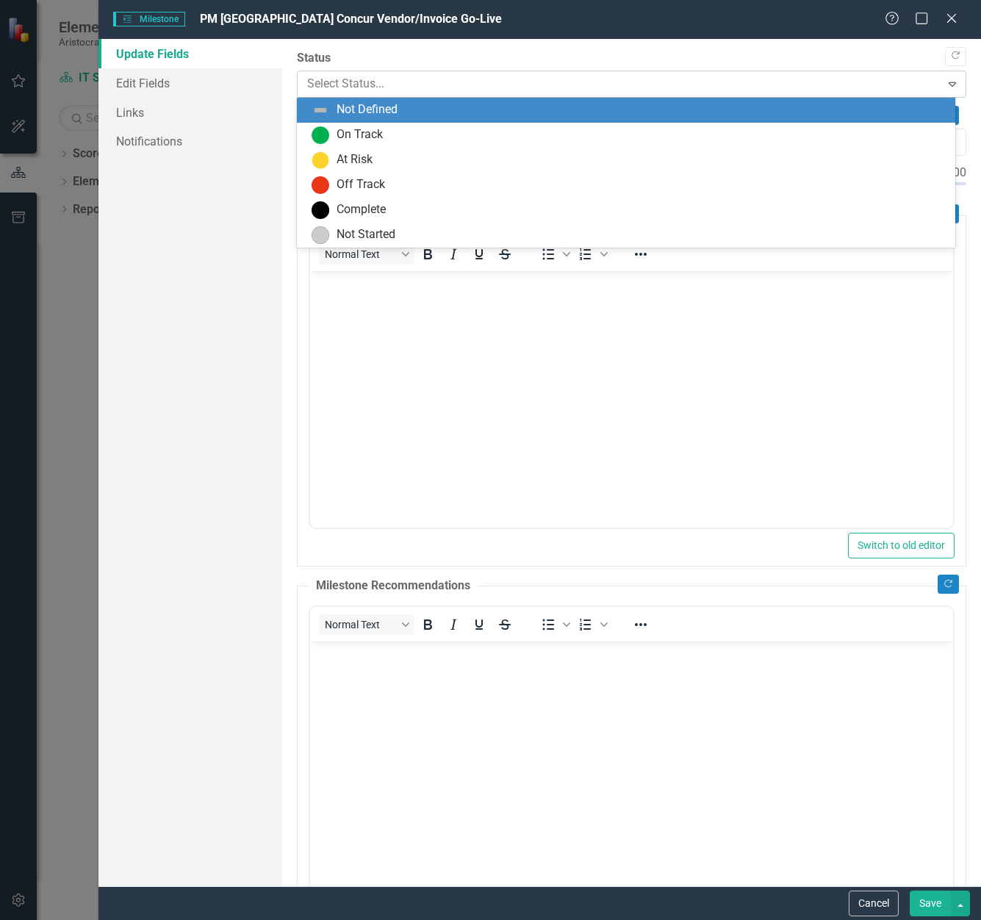
click at [350, 79] on div at bounding box center [619, 84] width 625 height 20
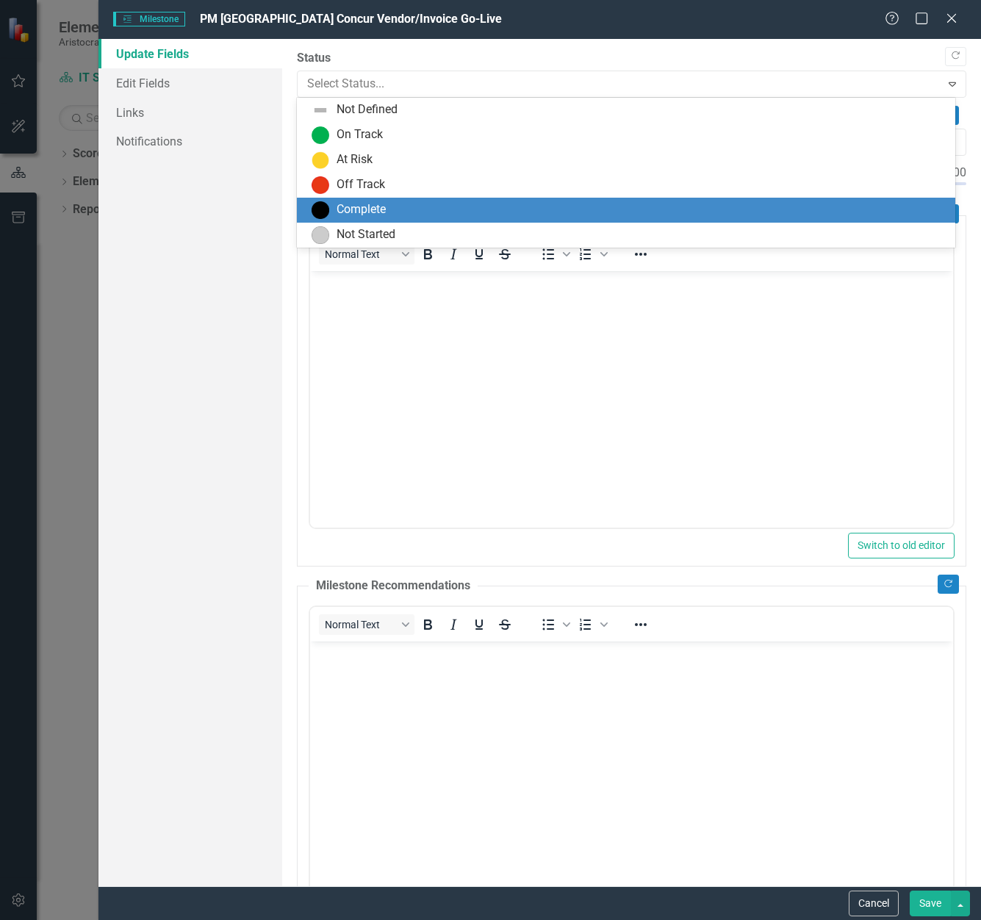
click at [352, 205] on div "Complete" at bounding box center [361, 209] width 49 height 17
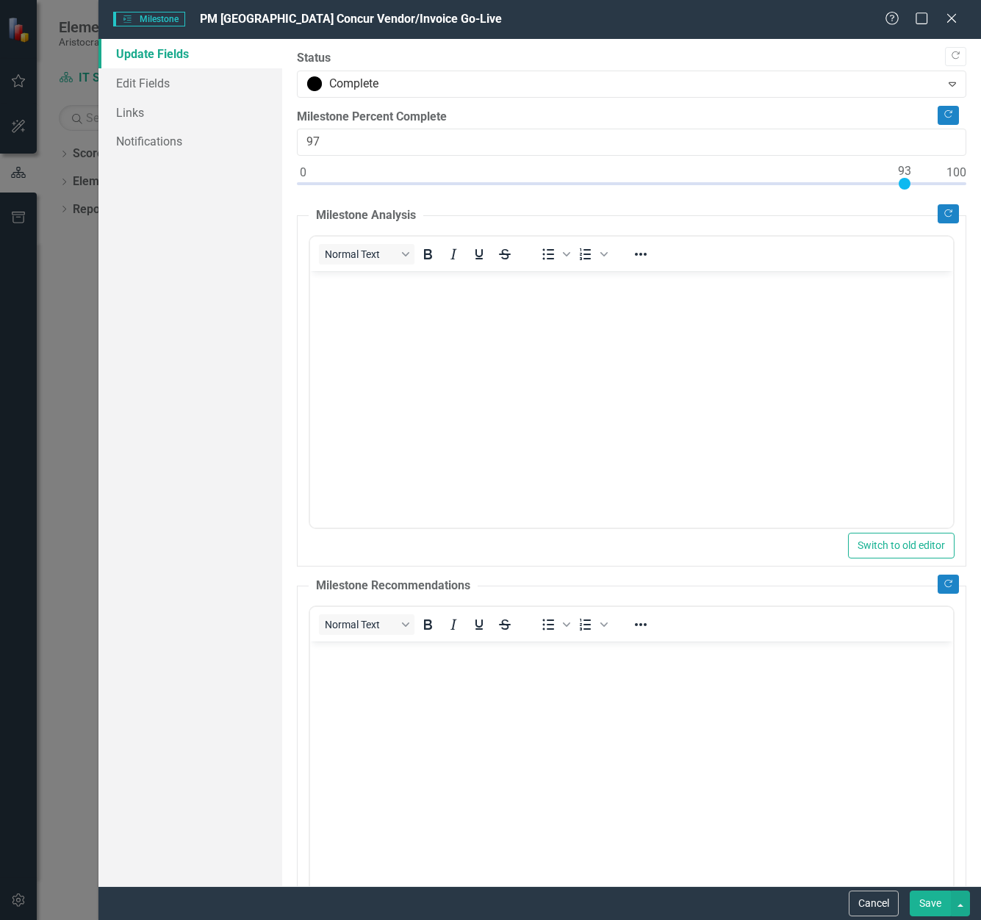
type input "100"
drag, startPoint x: 302, startPoint y: 179, endPoint x: 946, endPoint y: 215, distance: 644.9
click at [951, 204] on div "Copy Forward Status Complete Expand Copy Forward Milestone Percent Complete 100…" at bounding box center [632, 642] width 670 height 1184
click at [918, 898] on button "Save" at bounding box center [930, 904] width 41 height 26
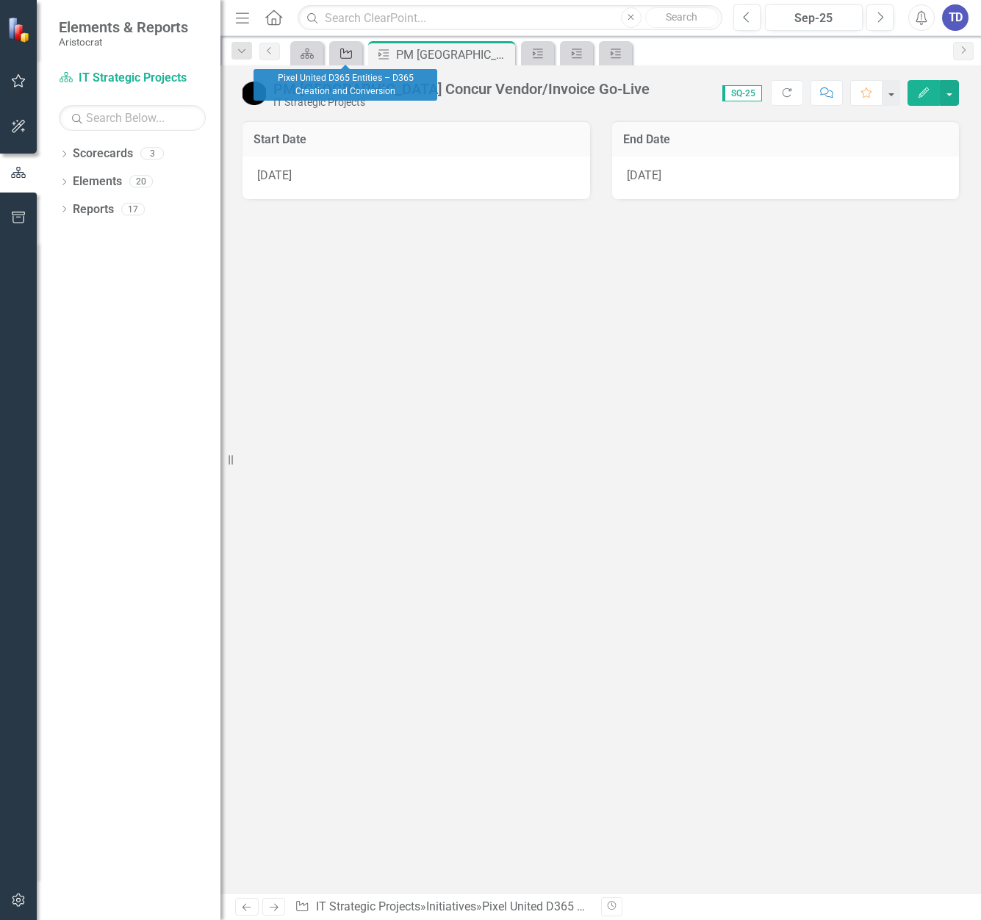
click at [348, 54] on icon "Initiative" at bounding box center [346, 54] width 15 height 12
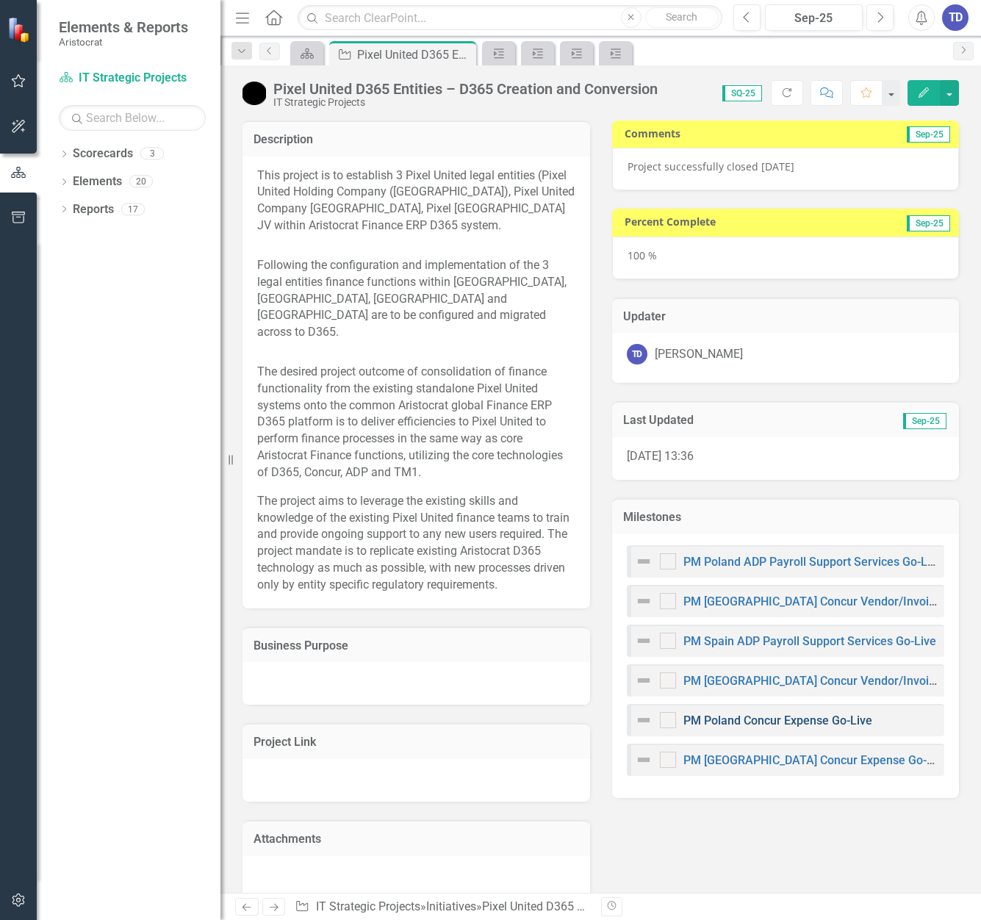
click at [779, 723] on link "PM Poland Concur Expense Go-Live" at bounding box center [778, 721] width 189 height 14
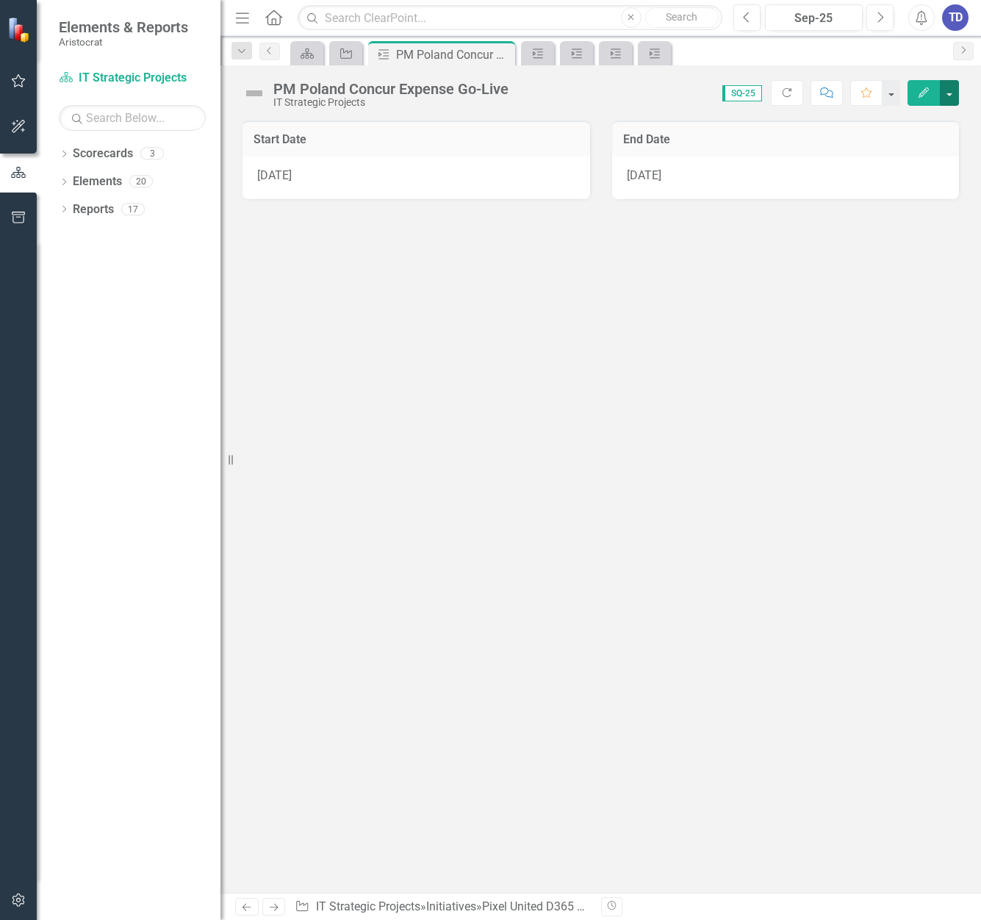
click at [950, 94] on button "button" at bounding box center [949, 93] width 19 height 26
click at [886, 118] on link "Edit Edit Milestone" at bounding box center [899, 120] width 119 height 27
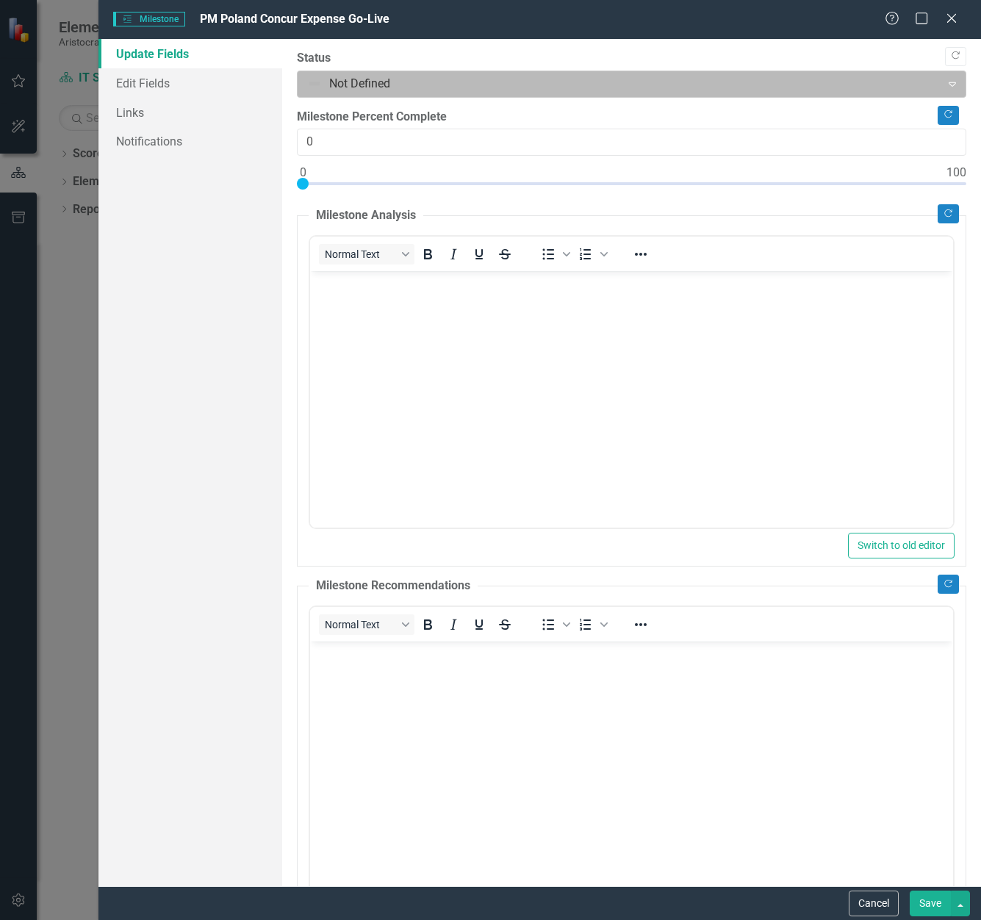
click at [352, 80] on div at bounding box center [619, 84] width 625 height 20
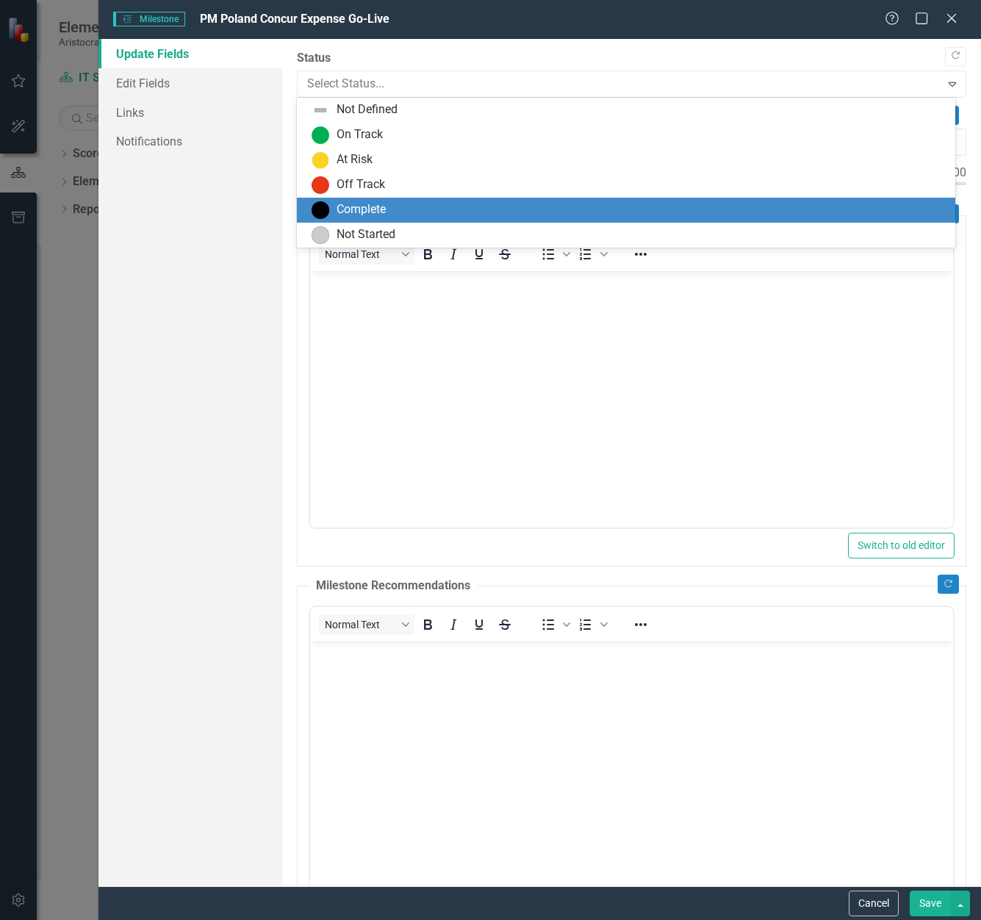
click at [340, 218] on div "Complete" at bounding box center [361, 209] width 49 height 17
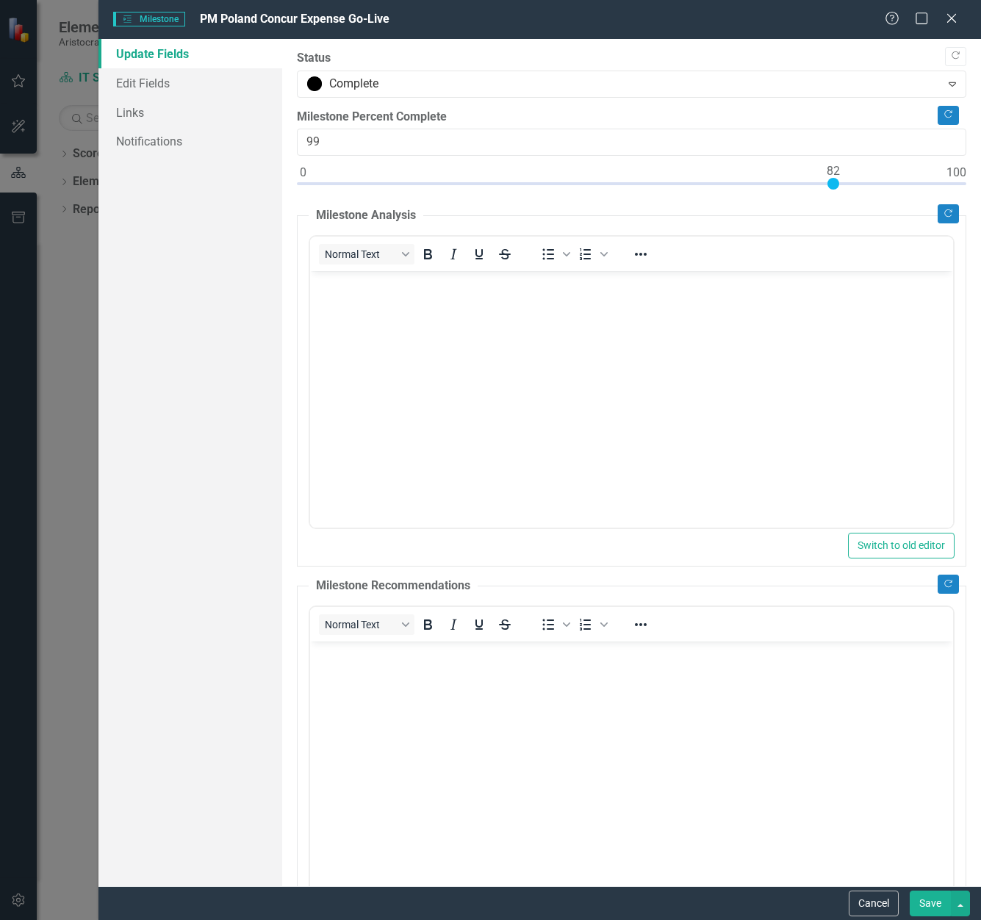
type input "100"
drag, startPoint x: 303, startPoint y: 182, endPoint x: 1043, endPoint y: 158, distance: 740.7
click at [981, 158] on html "Elements & Reports Aristocrat Scorecard IT Strategic Projects Search Dropdown S…" at bounding box center [490, 460] width 981 height 920
click at [928, 903] on button "Save" at bounding box center [930, 904] width 41 height 26
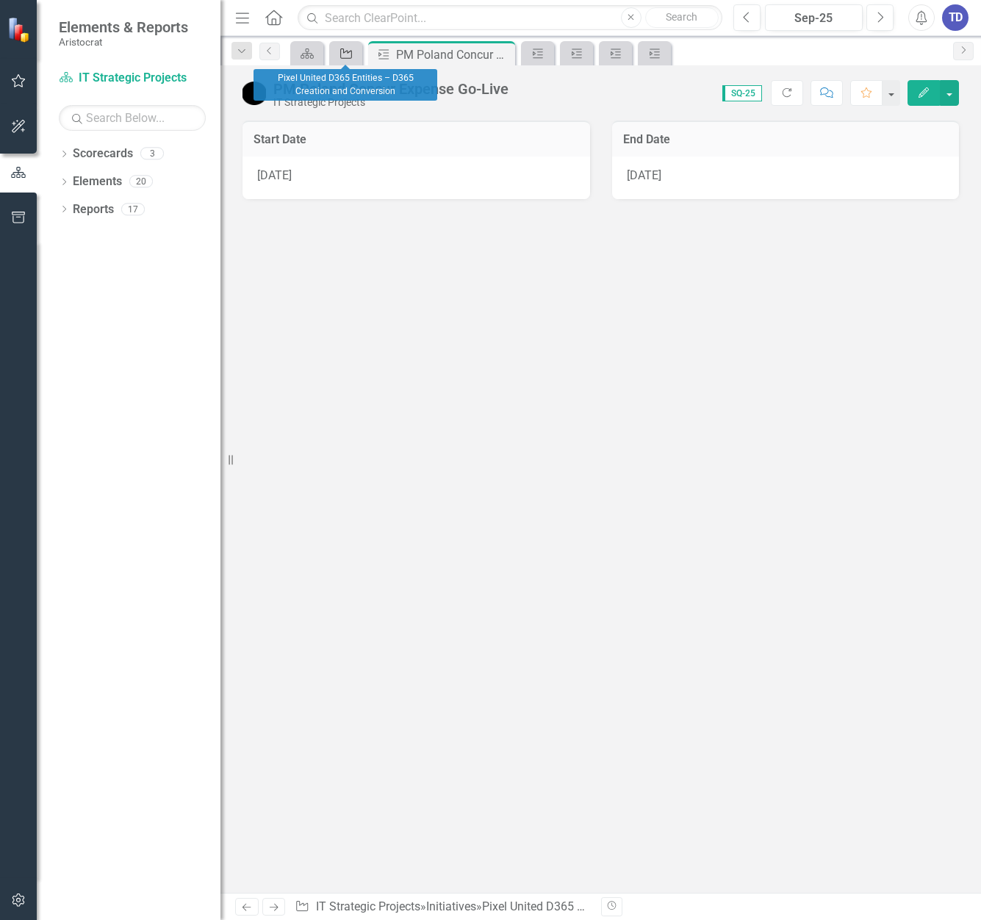
click at [342, 54] on icon "Initiative" at bounding box center [346, 54] width 15 height 12
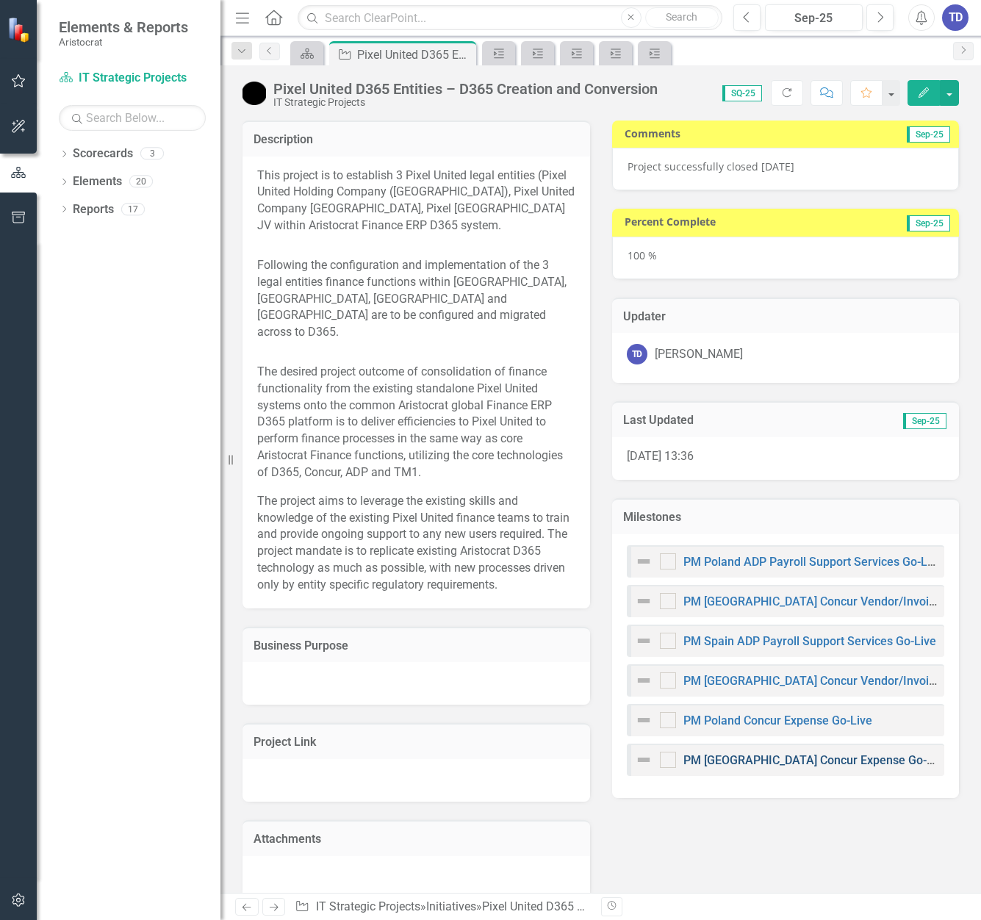
click at [736, 761] on link "PM [GEOGRAPHIC_DATA] Concur Expense Go-Live" at bounding box center [816, 761] width 265 height 14
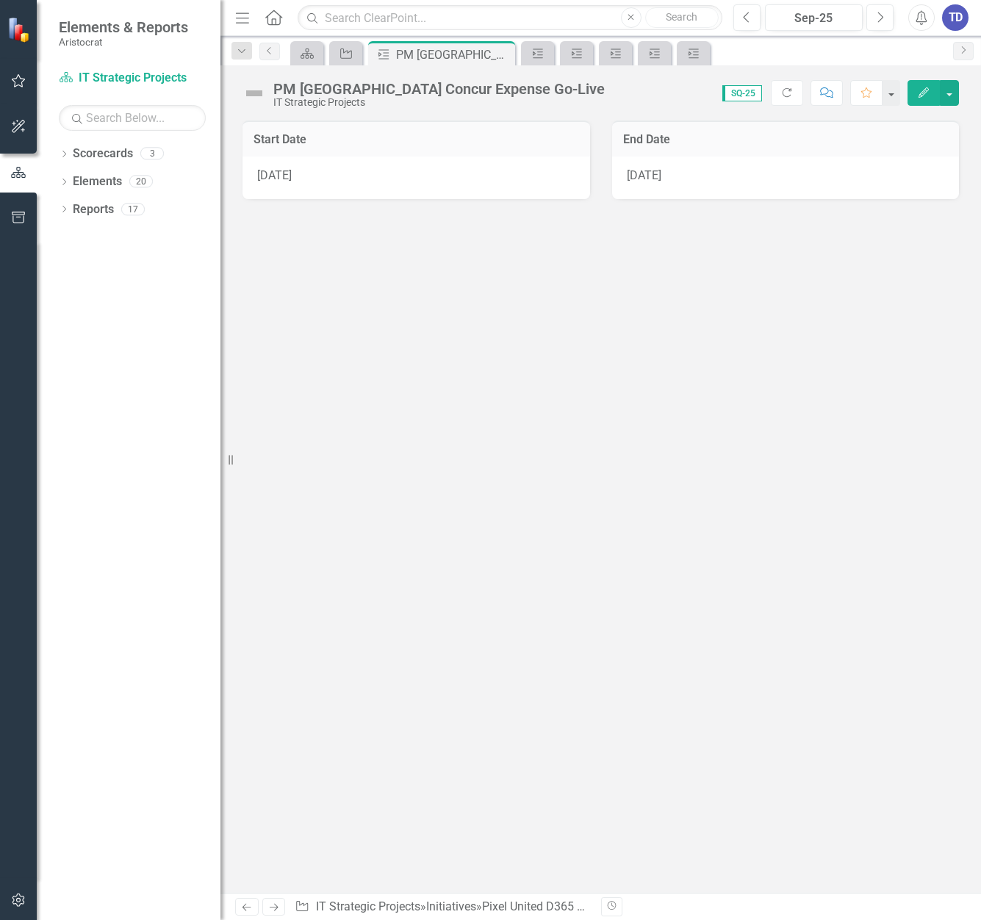
click at [931, 93] on button "Edit" at bounding box center [924, 93] width 32 height 26
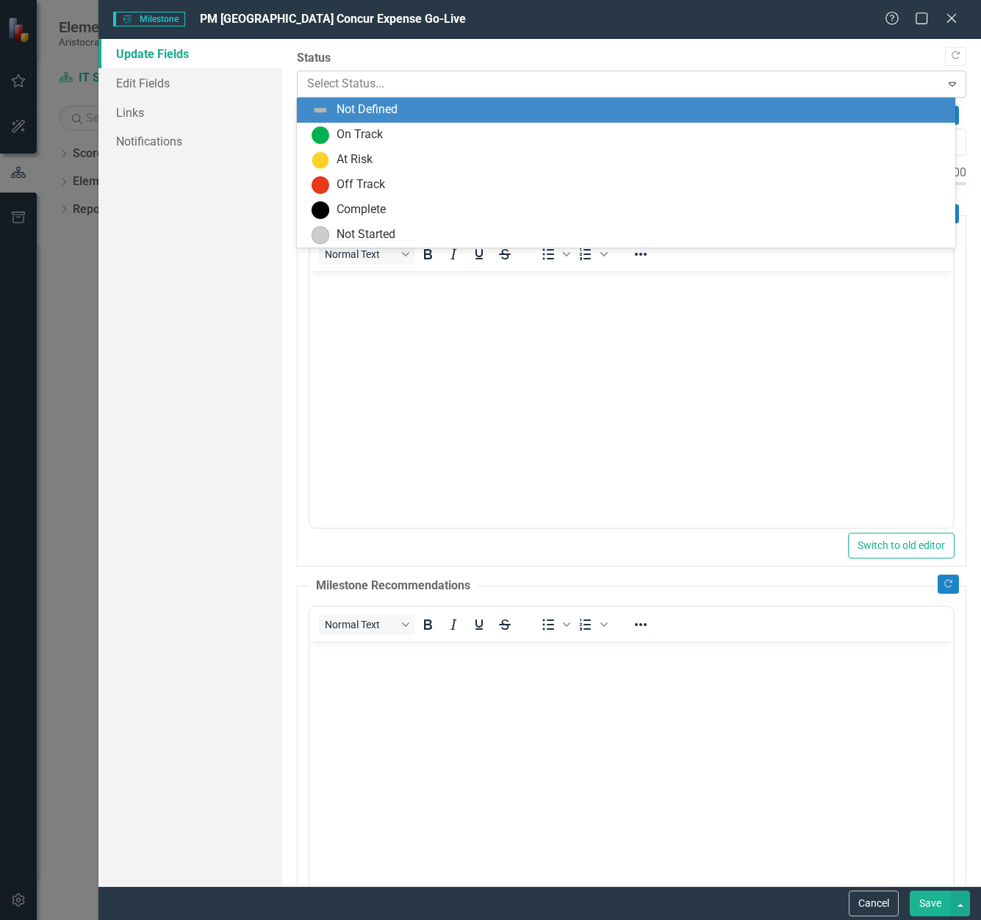
click at [353, 79] on div at bounding box center [619, 84] width 625 height 20
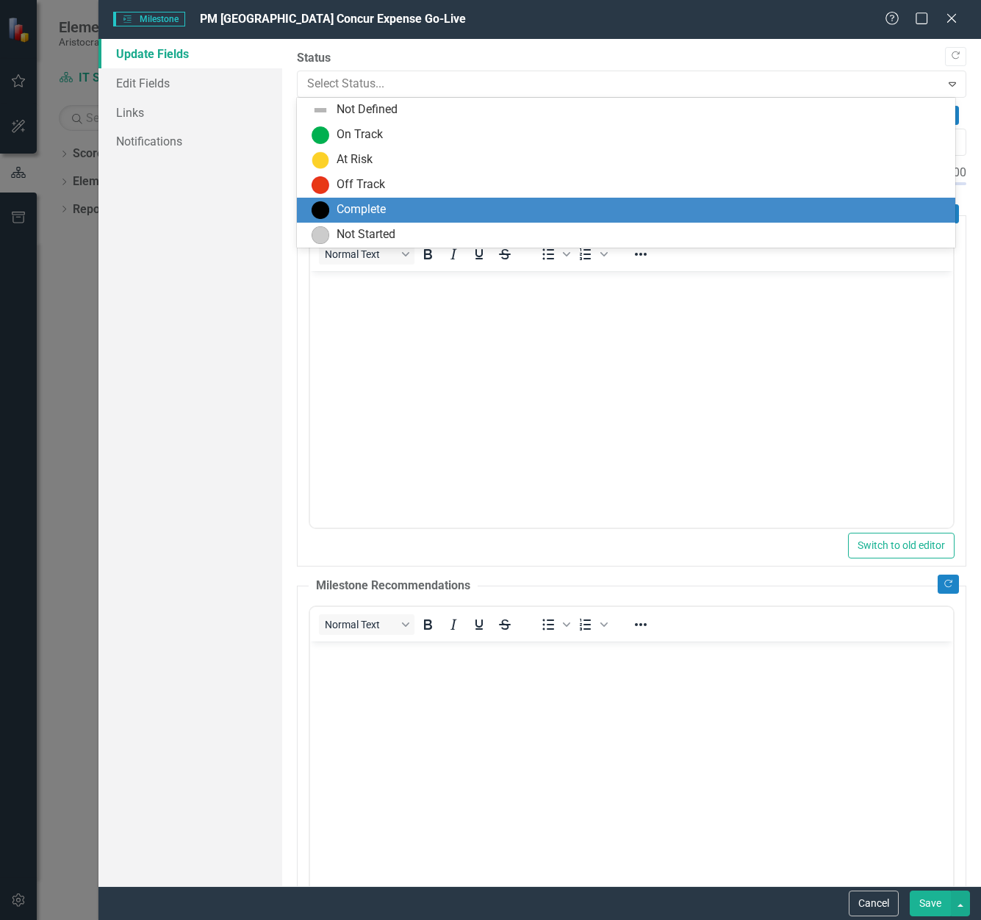
click at [332, 198] on div "Complete" at bounding box center [626, 210] width 659 height 25
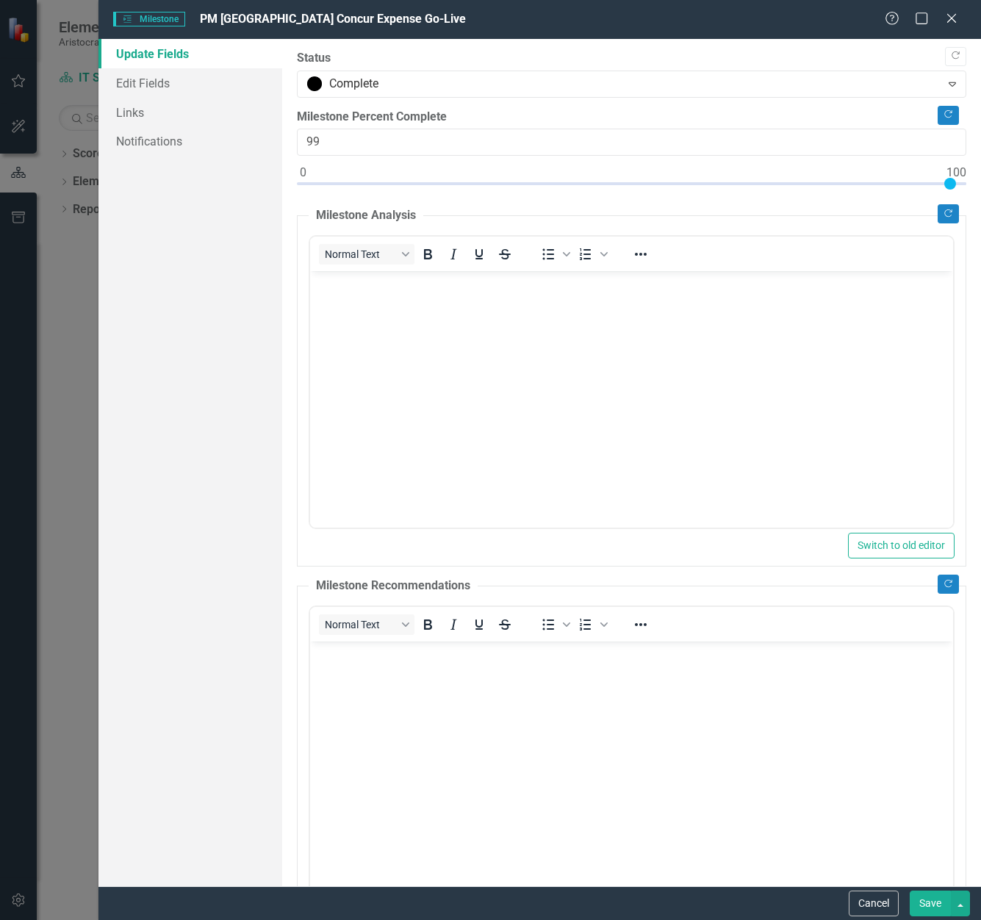
type input "100"
drag, startPoint x: 301, startPoint y: 182, endPoint x: 962, endPoint y: 197, distance: 661.0
click at [962, 197] on div ""Update" fields in ClearPoint are the fields that change from reporting period …" at bounding box center [632, 463] width 700 height 848
click at [926, 897] on button "Save" at bounding box center [930, 904] width 41 height 26
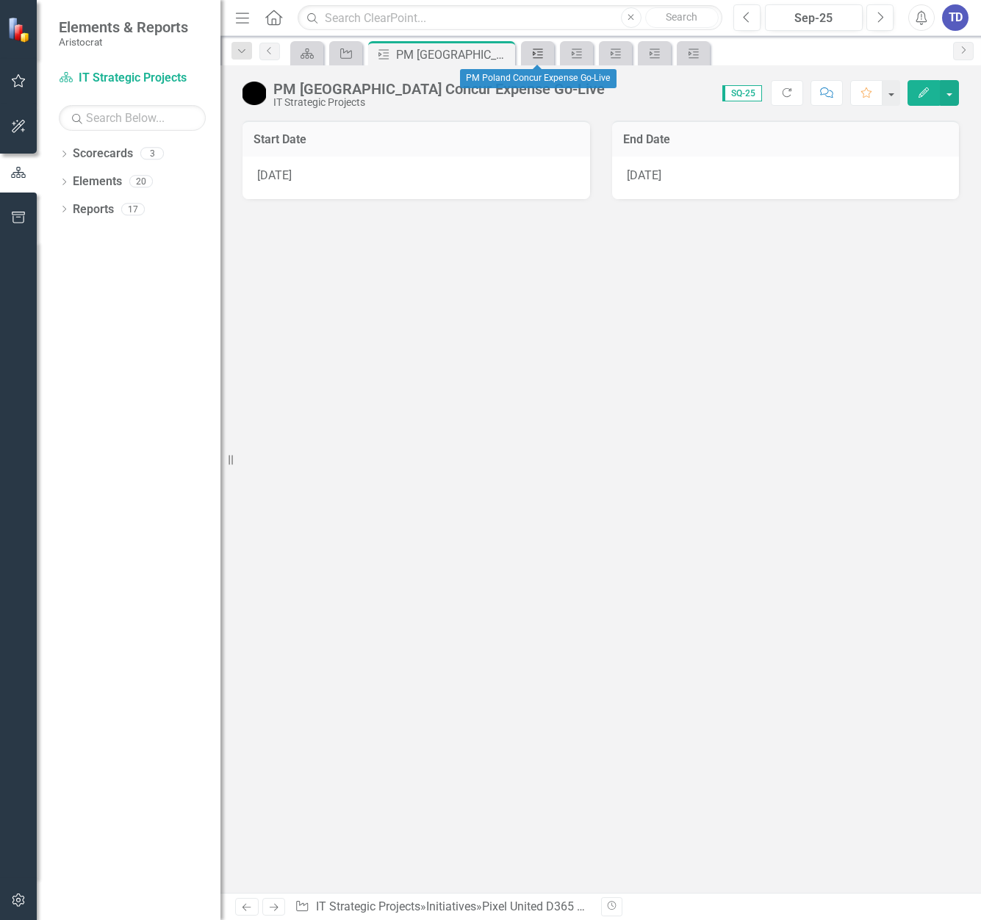
click at [547, 49] on link "Milestone" at bounding box center [538, 53] width 26 height 18
click at [543, 51] on icon "Close" at bounding box center [540, 55] width 15 height 12
click at [543, 51] on icon at bounding box center [538, 54] width 10 height 10
click at [543, 51] on icon "Close" at bounding box center [540, 55] width 15 height 12
click at [543, 51] on icon at bounding box center [538, 54] width 10 height 10
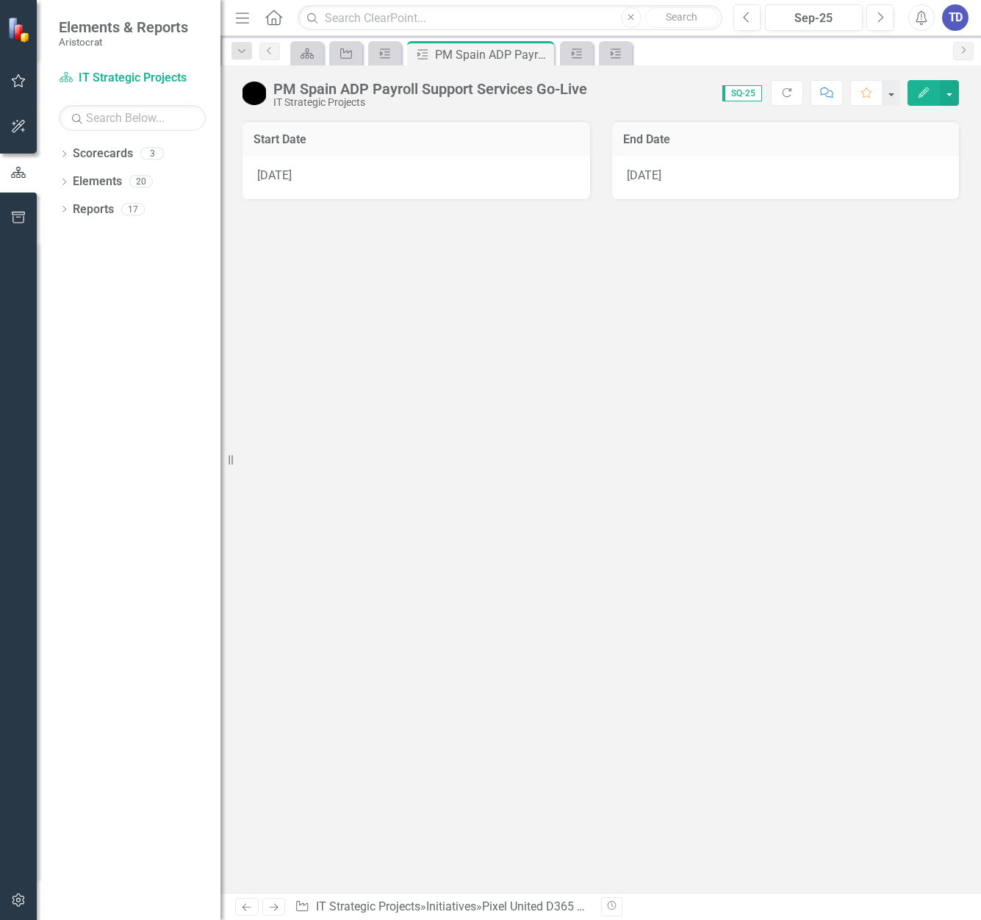
click at [0, 0] on icon "Close" at bounding box center [0, 0] width 0 height 0
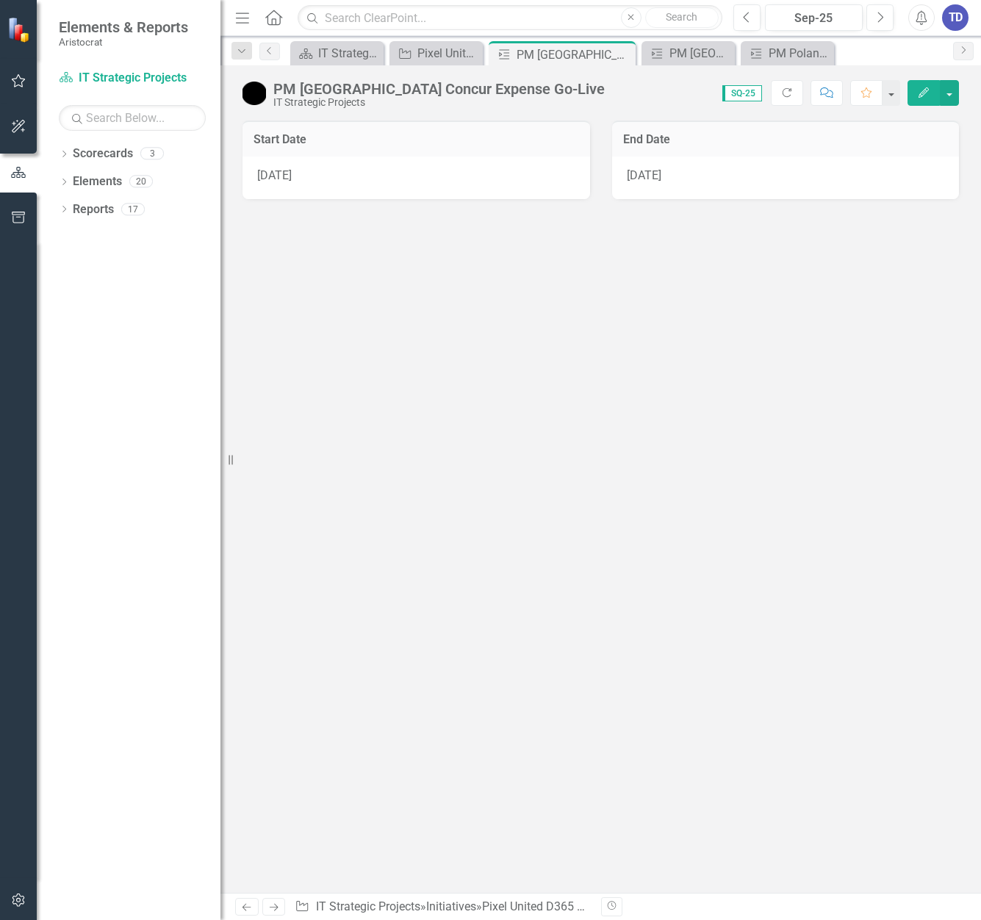
click at [543, 51] on div "PM [GEOGRAPHIC_DATA] Concur Expense Go-Live" at bounding box center [574, 55] width 115 height 18
click at [626, 52] on icon "Close" at bounding box center [622, 55] width 15 height 12
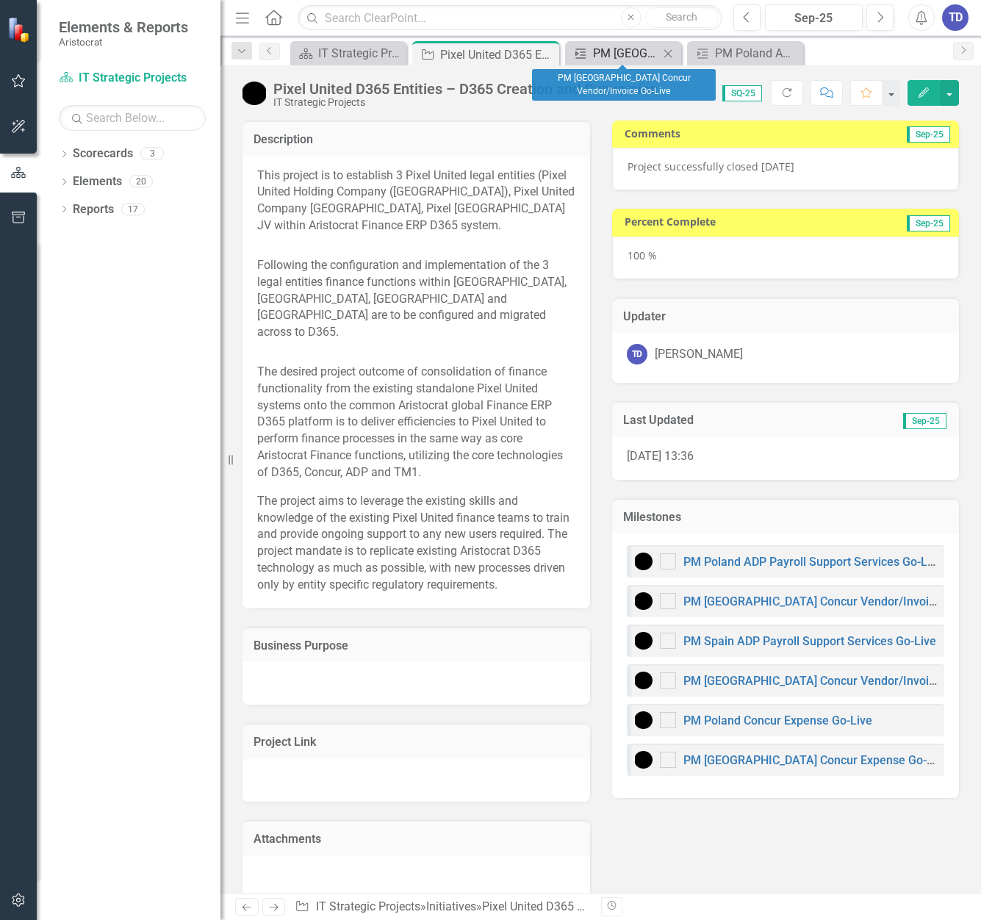
click at [626, 54] on div "PM [GEOGRAPHIC_DATA] Concur Vendor/Invoice Go-Live" at bounding box center [626, 53] width 66 height 18
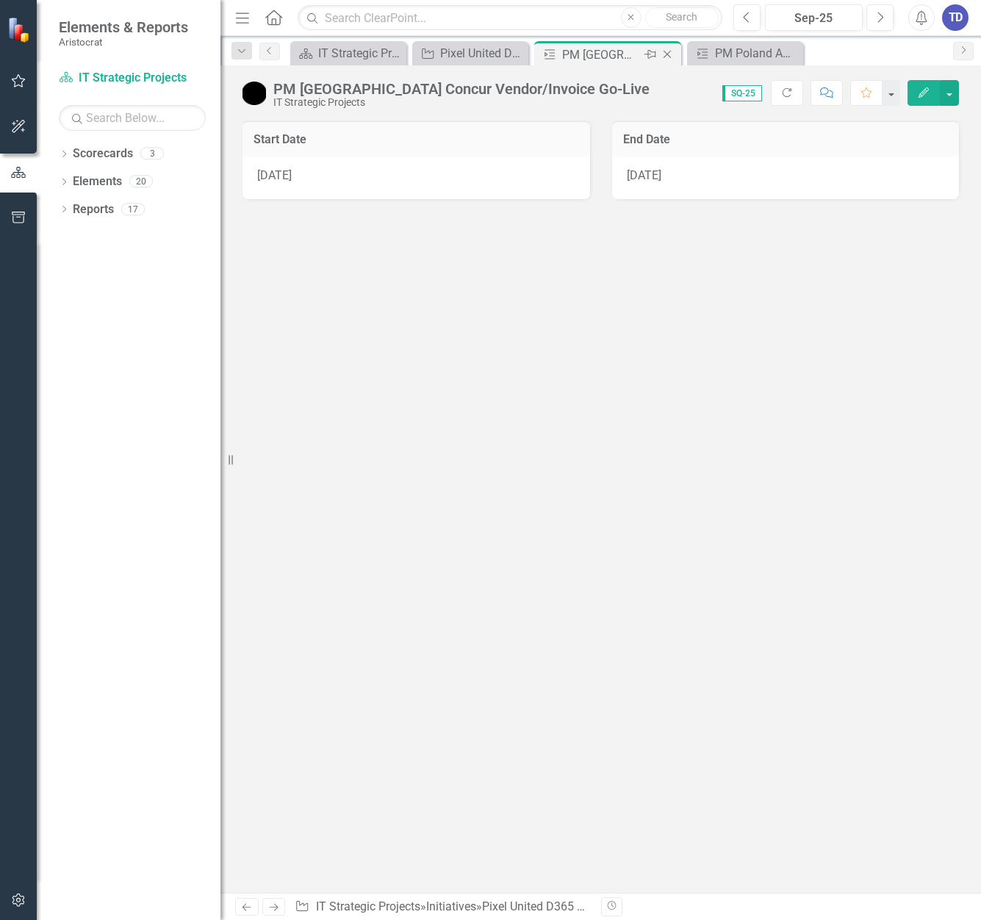
click at [671, 54] on icon "Close" at bounding box center [667, 55] width 15 height 12
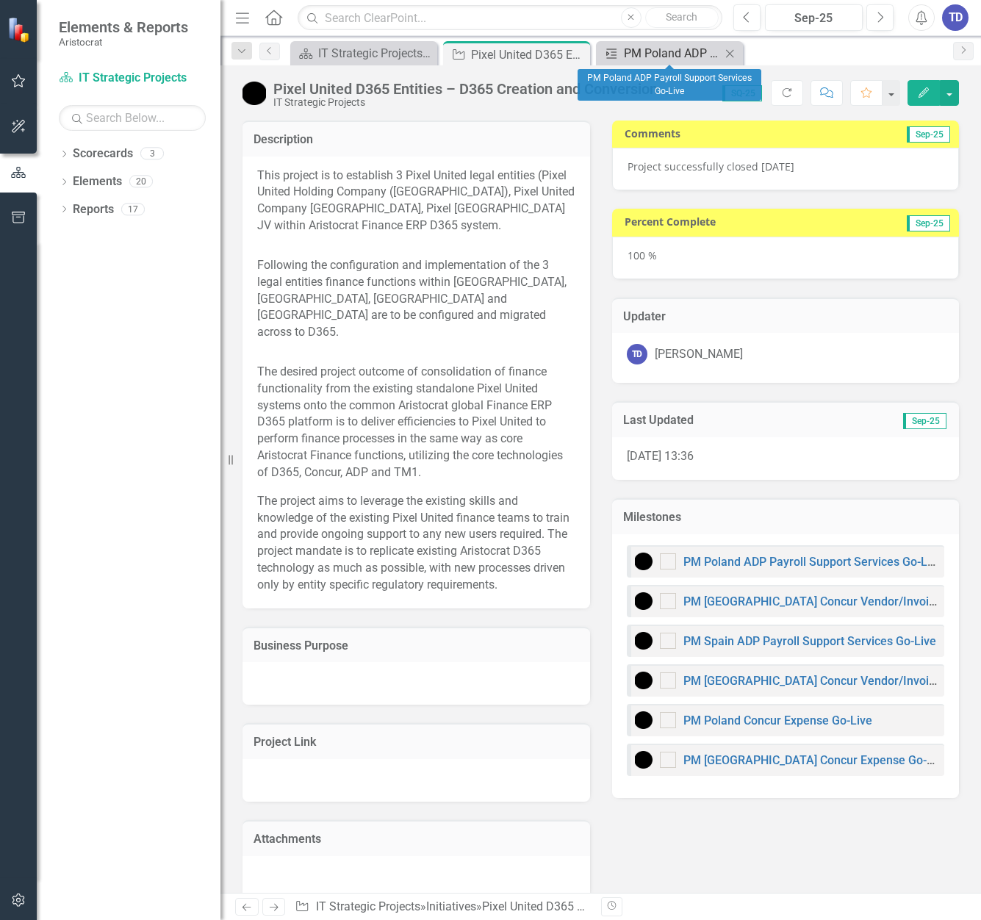
click at [679, 55] on div "PM Poland ADP Payroll Support Services Go-Live" at bounding box center [672, 53] width 97 height 18
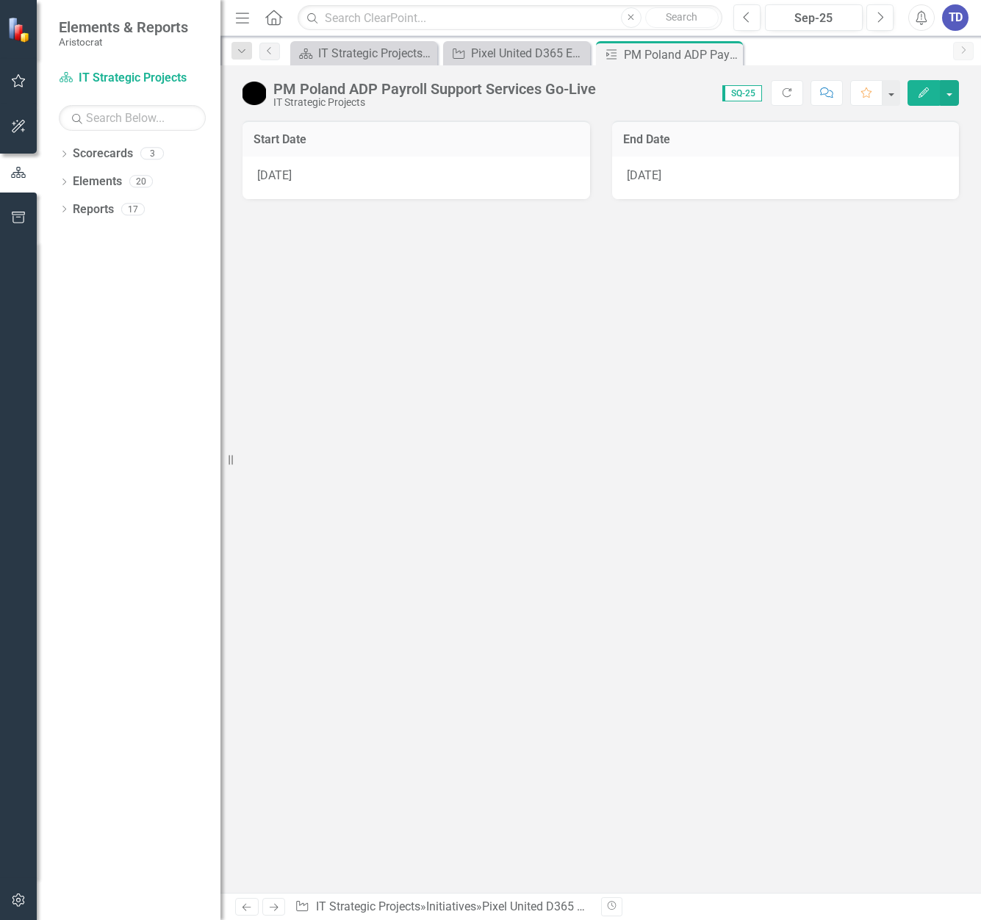
drag, startPoint x: 731, startPoint y: 56, endPoint x: 698, endPoint y: 74, distance: 38.5
click at [0, 0] on icon "Close" at bounding box center [0, 0] width 0 height 0
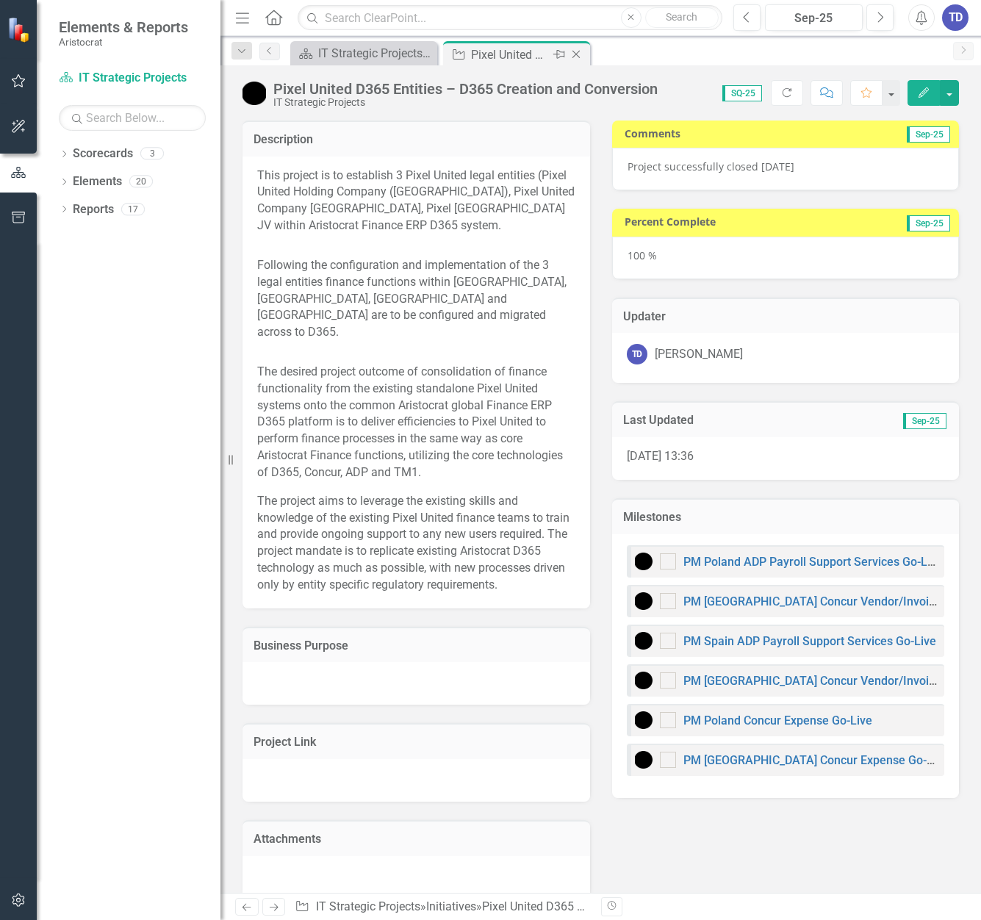
click at [577, 54] on icon "Close" at bounding box center [576, 55] width 15 height 12
